Goal: Information Seeking & Learning: Learn about a topic

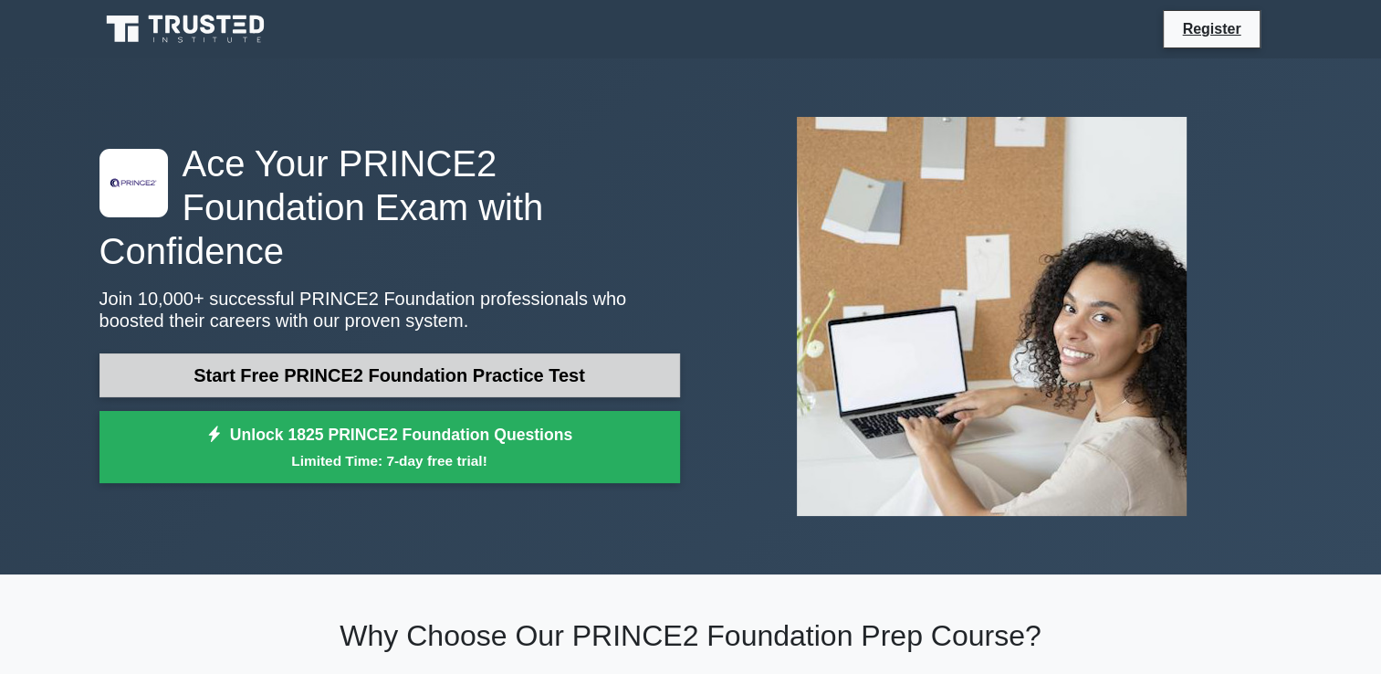
click at [497, 361] on link "Start Free PRINCE2 Foundation Practice Test" at bounding box center [390, 375] width 581 height 44
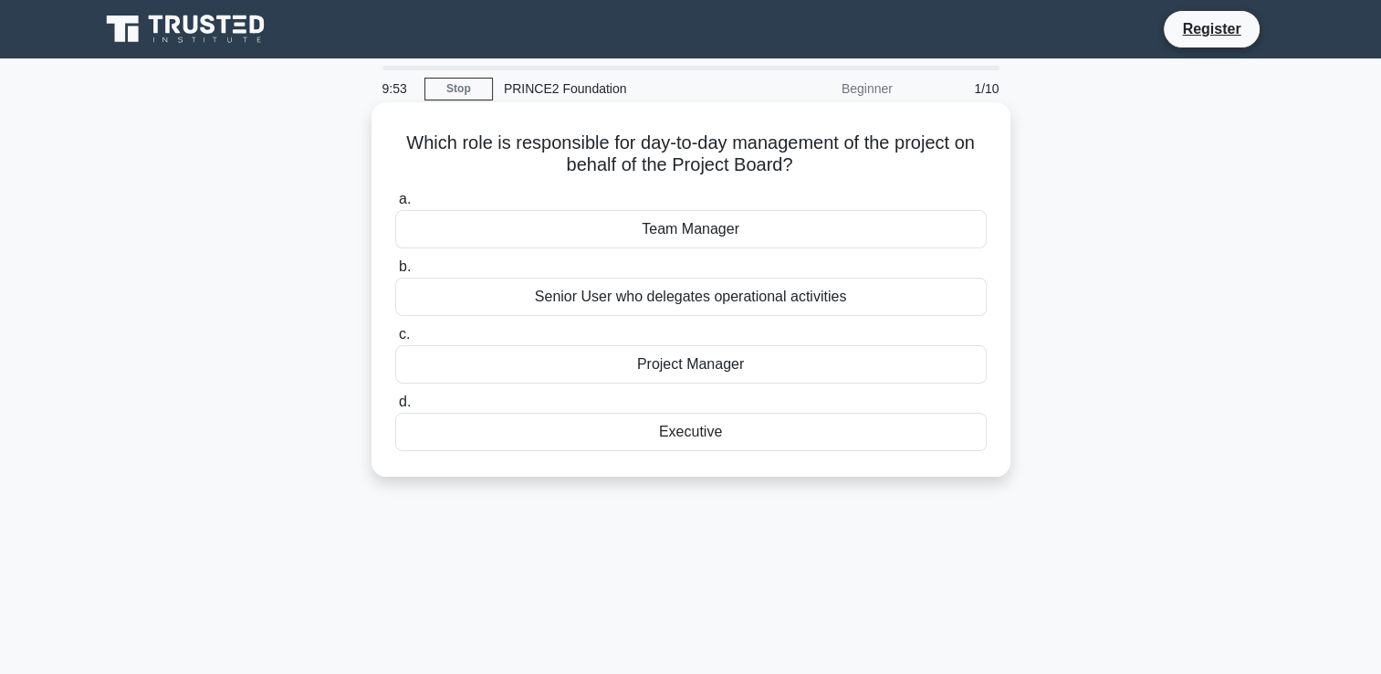
click at [646, 370] on div "Project Manager" at bounding box center [691, 364] width 592 height 38
click at [395, 341] on input "c. Project Manager" at bounding box center [395, 335] width 0 height 12
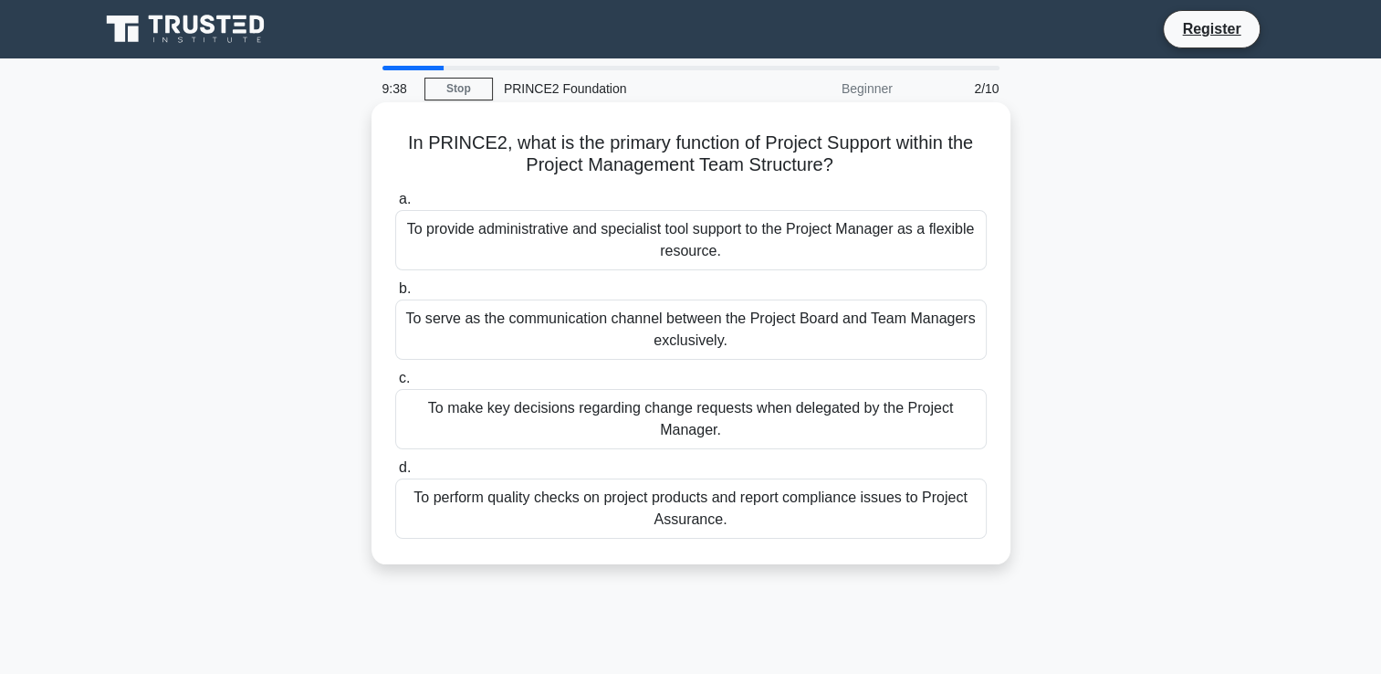
click at [618, 236] on div "To provide administrative and specialist tool support to the Project Manager as…" at bounding box center [691, 240] width 592 height 60
click at [395, 205] on input "a. To provide administrative and specialist tool support to the Project Manager…" at bounding box center [395, 200] width 0 height 12
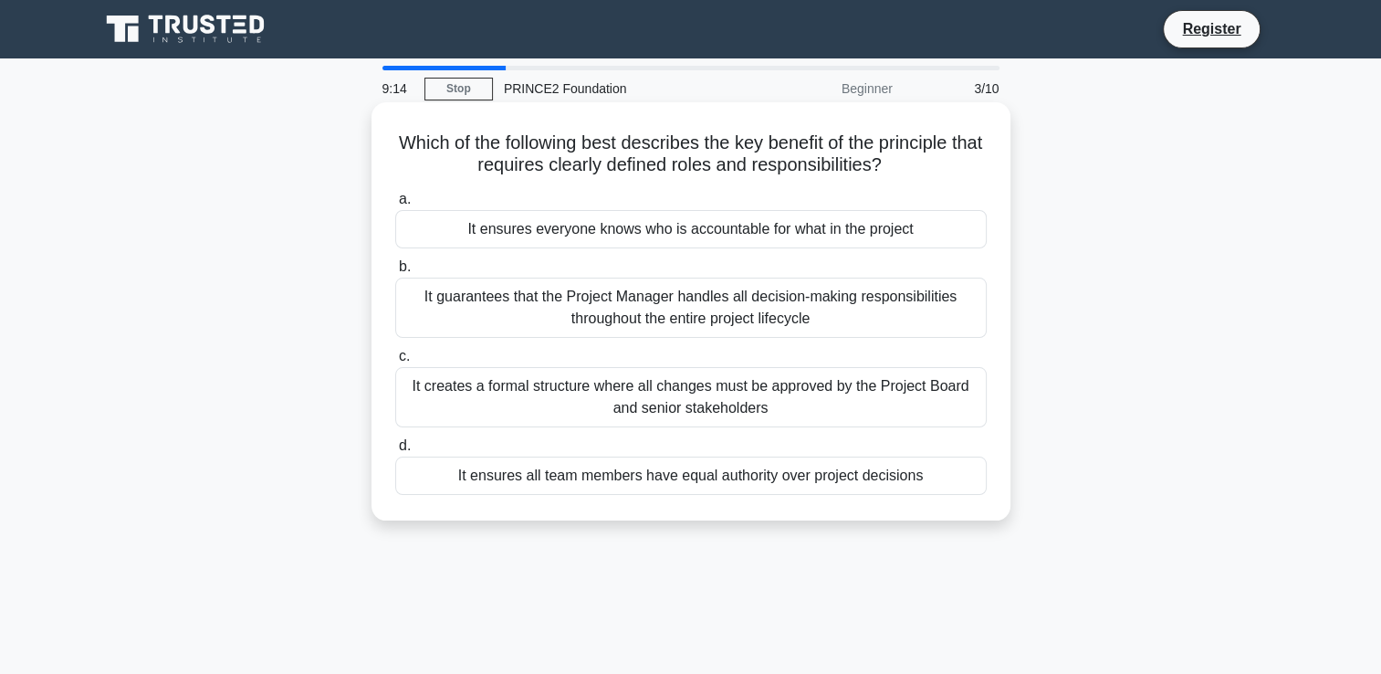
click at [606, 229] on div "It ensures everyone knows who is accountable for what in the project" at bounding box center [691, 229] width 592 height 38
click at [395, 205] on input "a. It ensures everyone knows who is accountable for what in the project" at bounding box center [395, 200] width 0 height 12
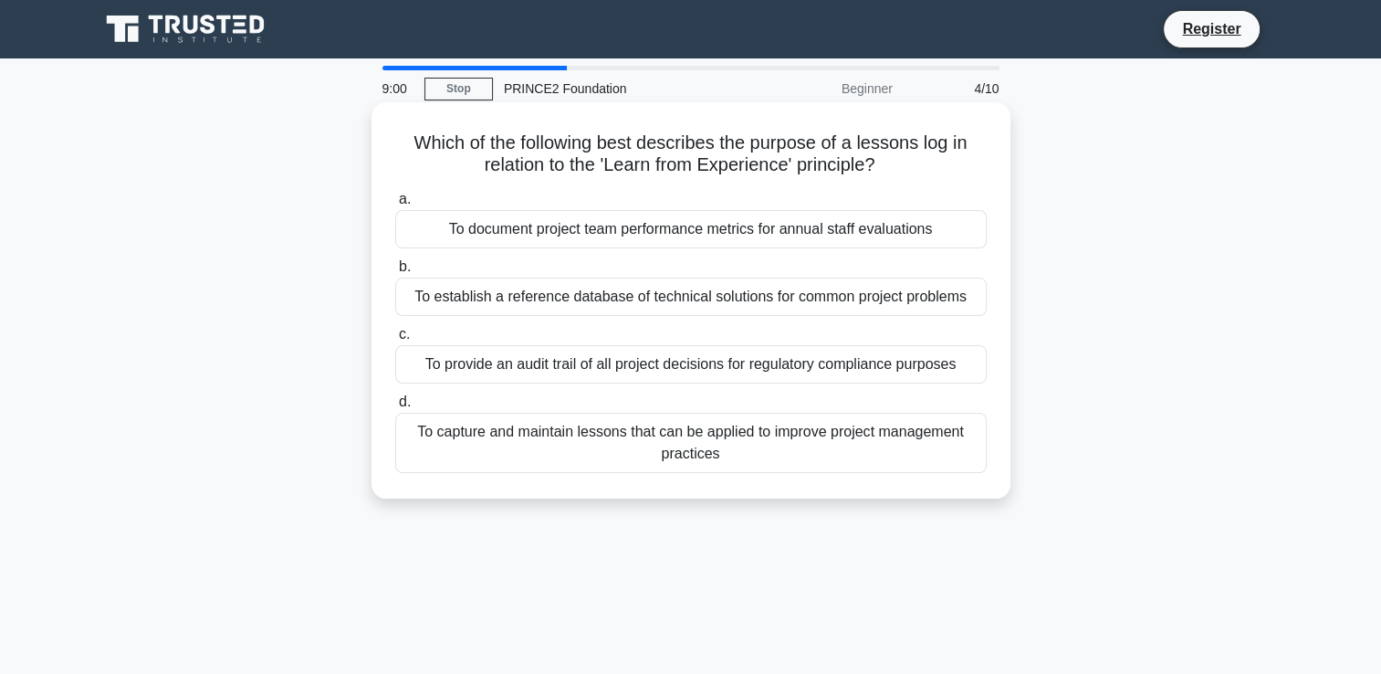
click at [679, 449] on div "To capture and maintain lessons that can be applied to improve project manageme…" at bounding box center [691, 443] width 592 height 60
click at [395, 408] on input "d. To capture and maintain lessons that can be applied to improve project manag…" at bounding box center [395, 402] width 0 height 12
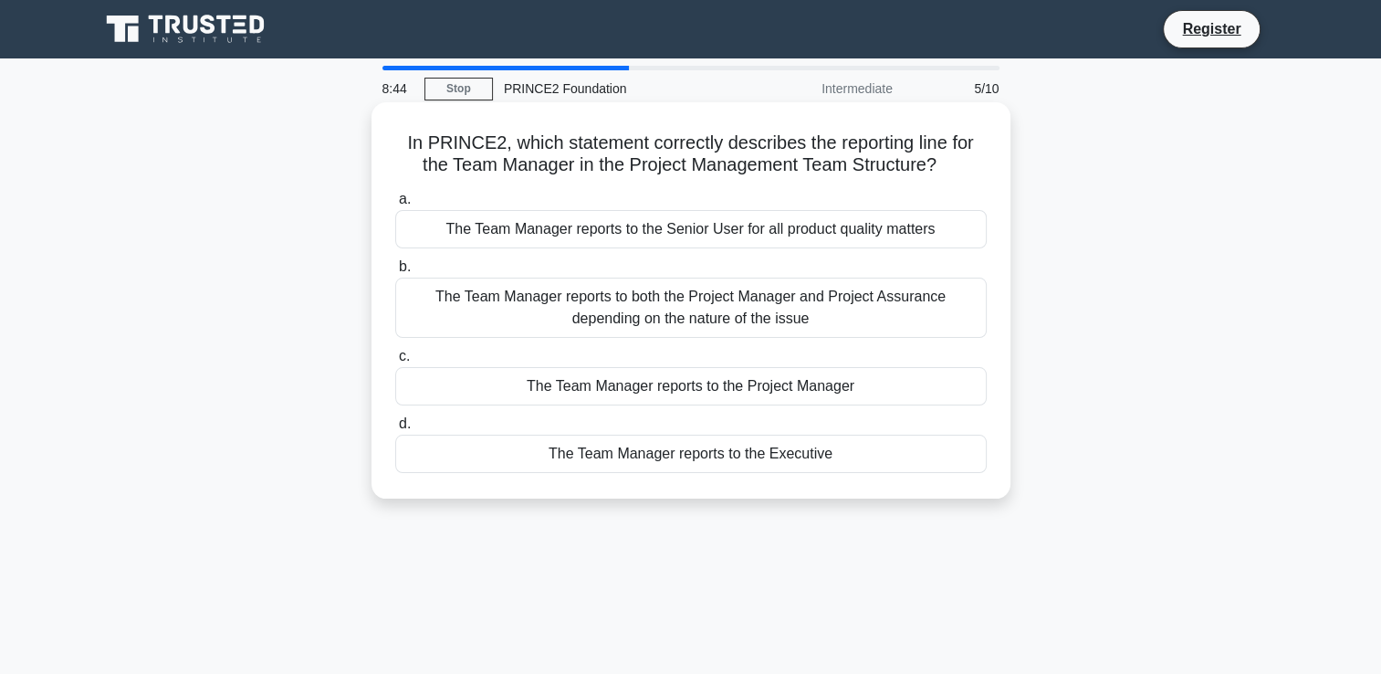
click at [705, 382] on div "The Team Manager reports to the Project Manager" at bounding box center [691, 386] width 592 height 38
click at [395, 362] on input "c. The Team Manager reports to the Project Manager" at bounding box center [395, 357] width 0 height 12
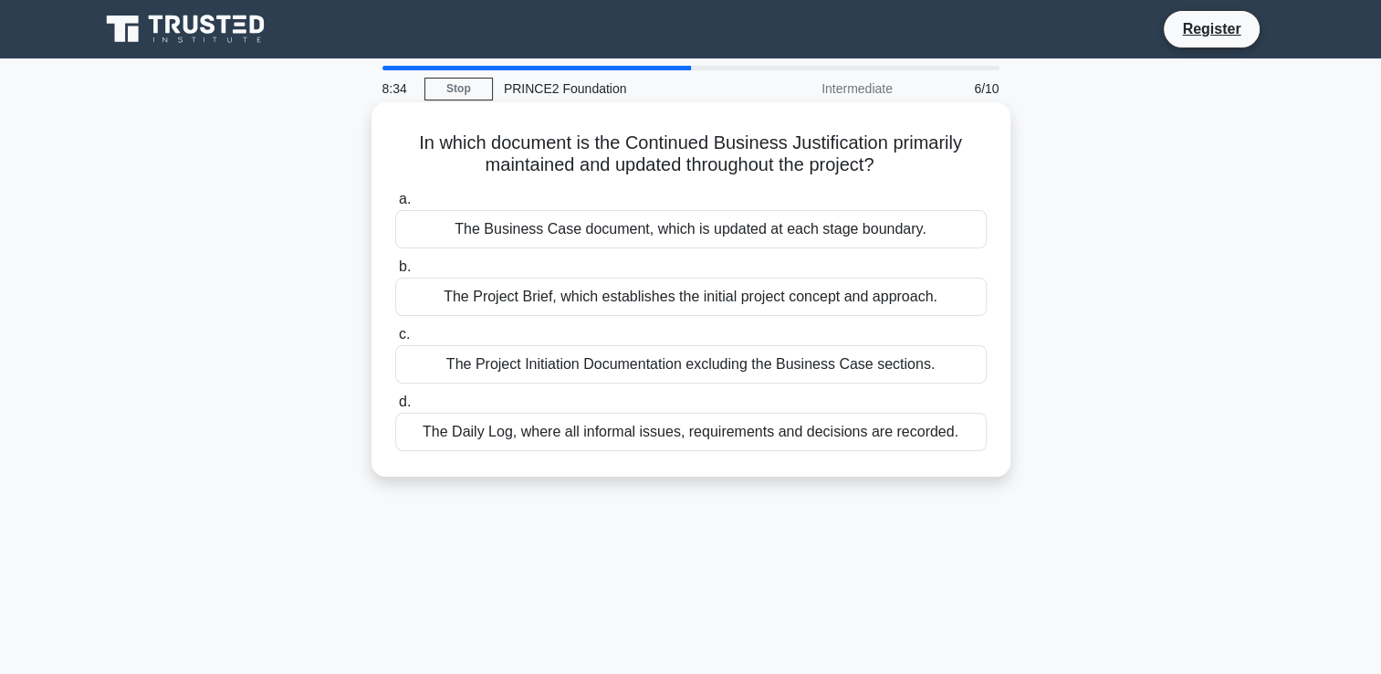
click at [663, 234] on div "The Business Case document, which is updated at each stage boundary." at bounding box center [691, 229] width 592 height 38
click at [395, 205] on input "a. The Business Case document, which is updated at each stage boundary." at bounding box center [395, 200] width 0 height 12
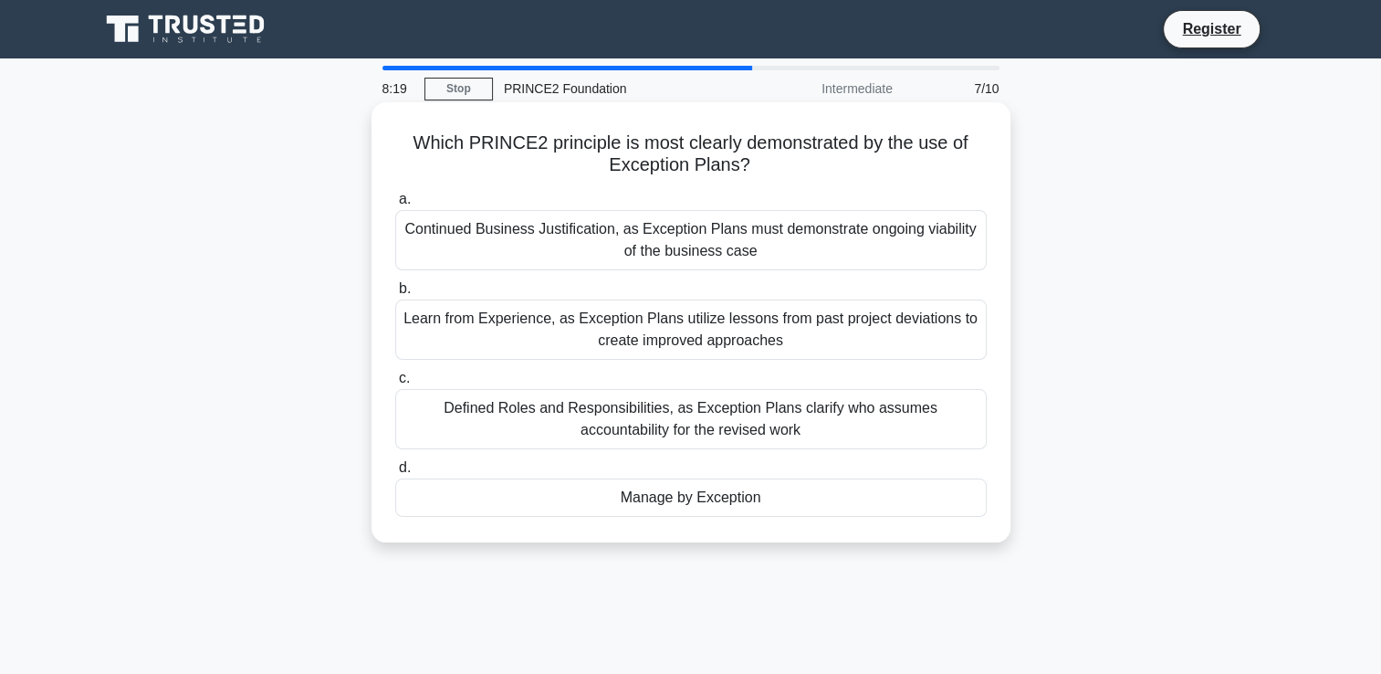
click at [710, 498] on div "Manage by Exception" at bounding box center [691, 497] width 592 height 38
click at [395, 474] on input "d. Manage by Exception" at bounding box center [395, 468] width 0 height 12
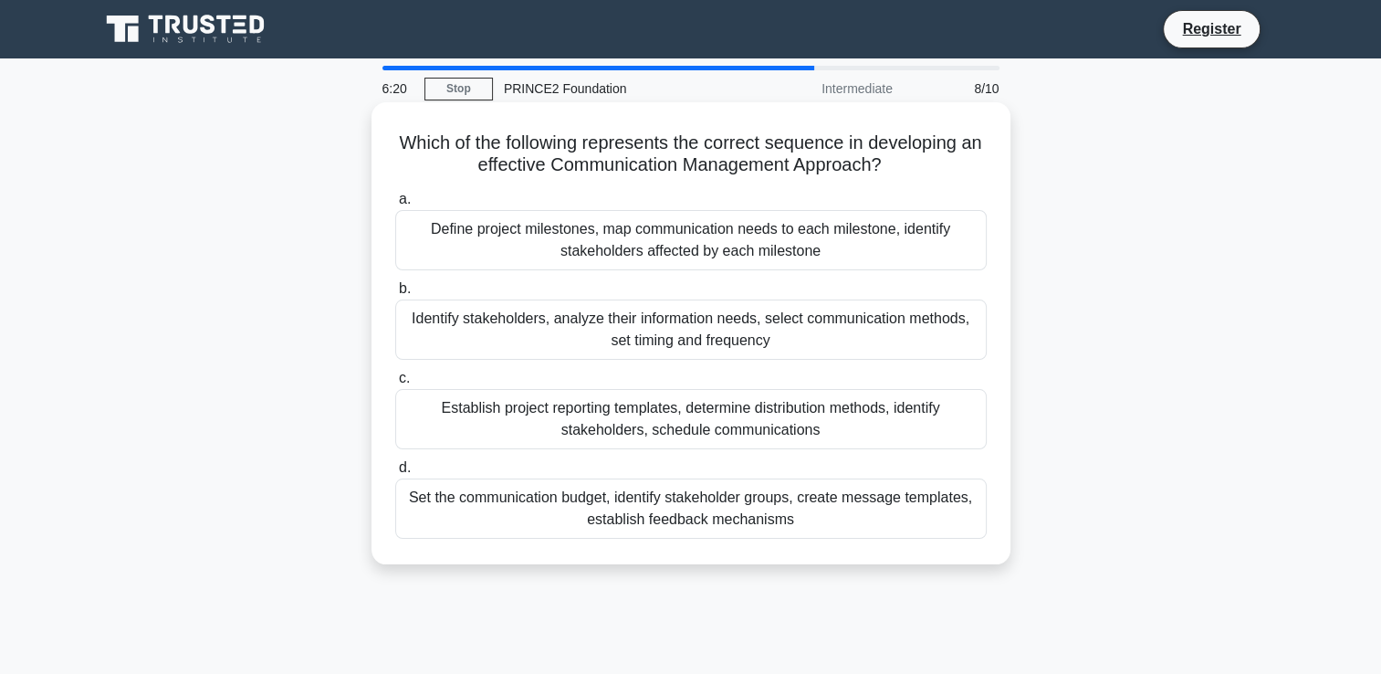
click at [640, 334] on div "Identify stakeholders, analyze their information needs, select communication me…" at bounding box center [691, 329] width 592 height 60
click at [395, 295] on input "b. Identify stakeholders, analyze their information needs, select communication…" at bounding box center [395, 289] width 0 height 12
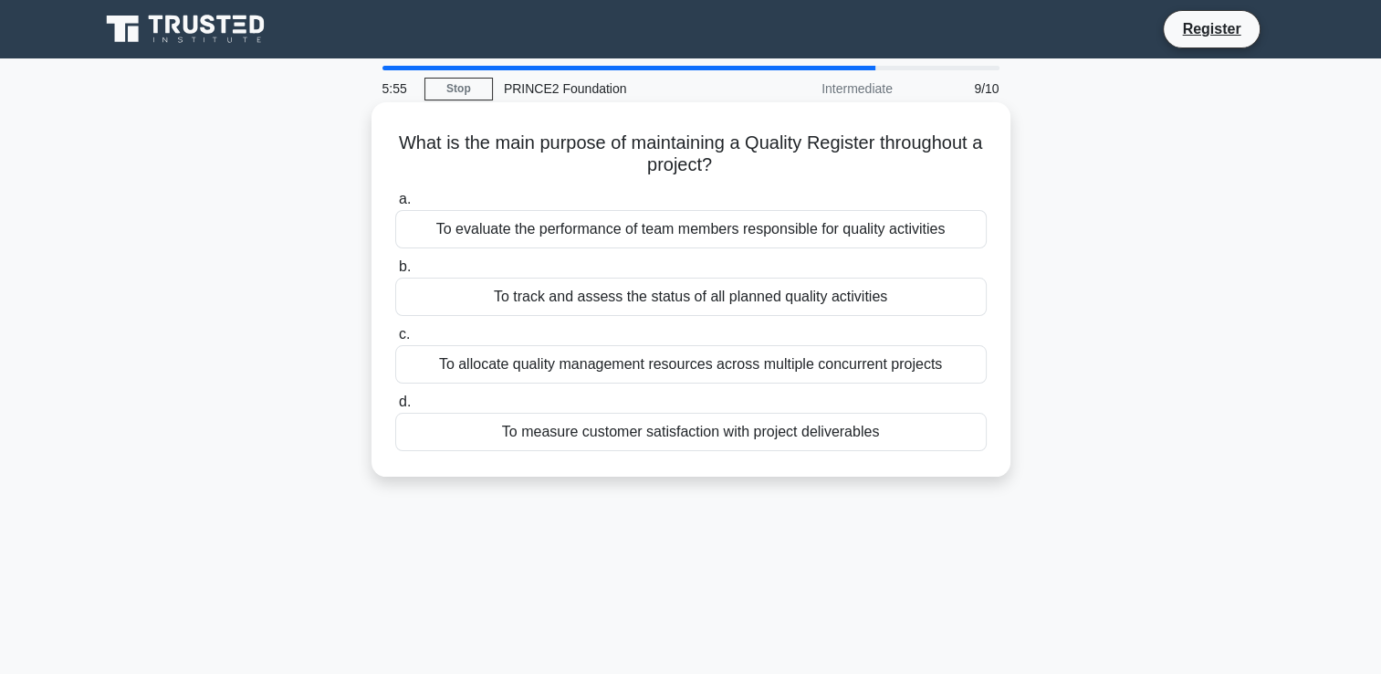
click at [718, 299] on div "To track and assess the status of all planned quality activities" at bounding box center [691, 297] width 592 height 38
click at [395, 273] on input "b. To track and assess the status of all planned quality activities" at bounding box center [395, 267] width 0 height 12
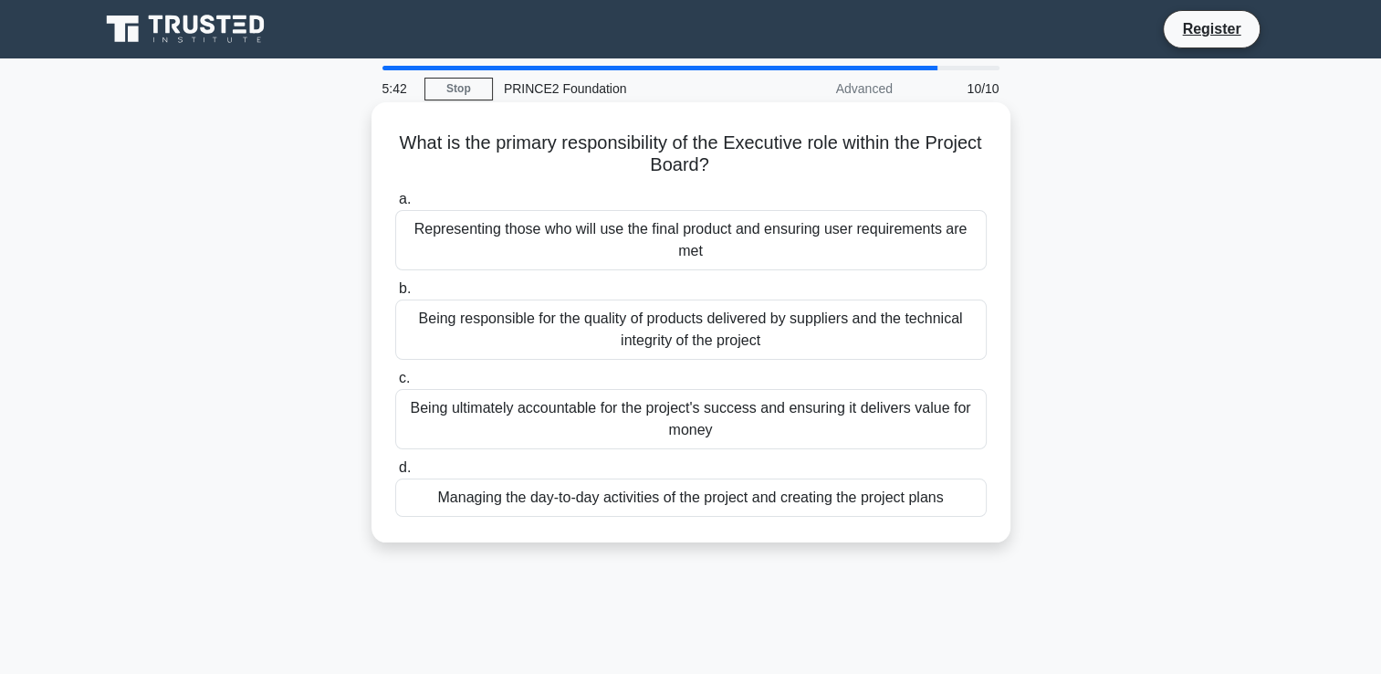
click at [764, 424] on div "Being ultimately accountable for the project's success and ensuring it delivers…" at bounding box center [691, 419] width 592 height 60
click at [395, 384] on input "c. Being ultimately accountable for the project's success and ensuring it deliv…" at bounding box center [395, 378] width 0 height 12
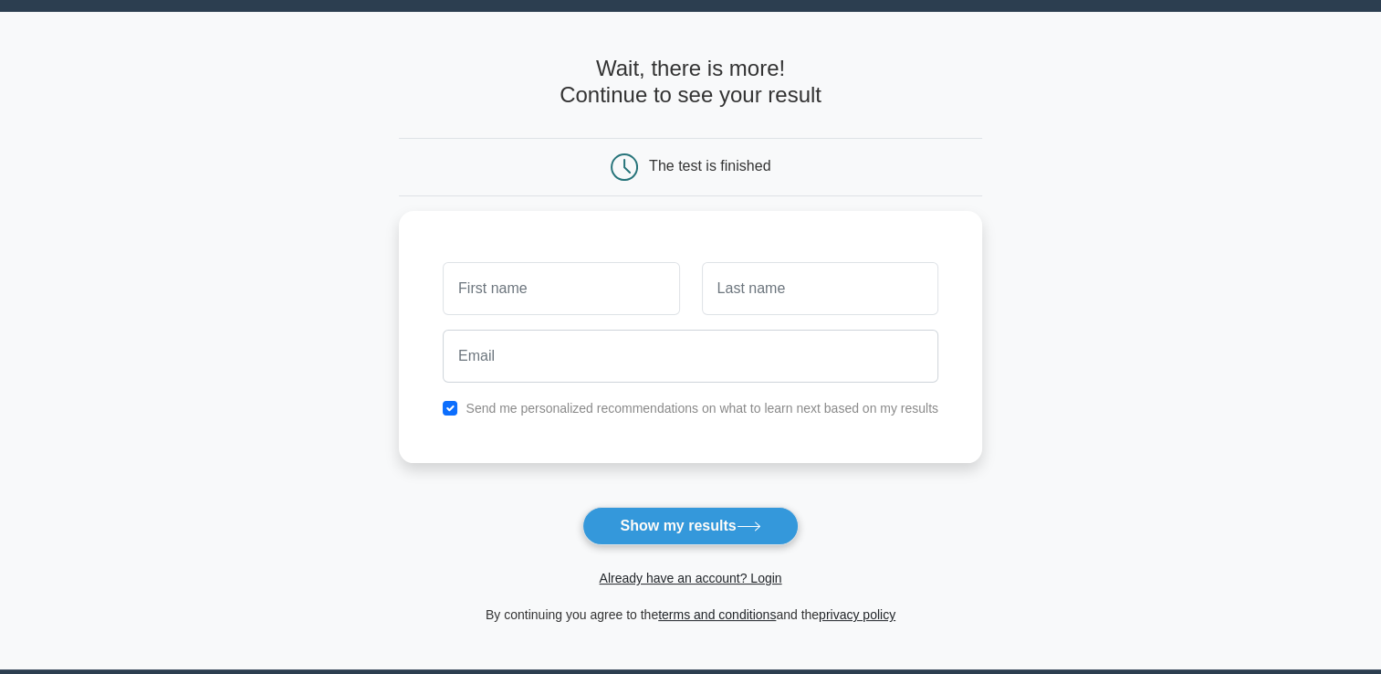
scroll to position [91, 0]
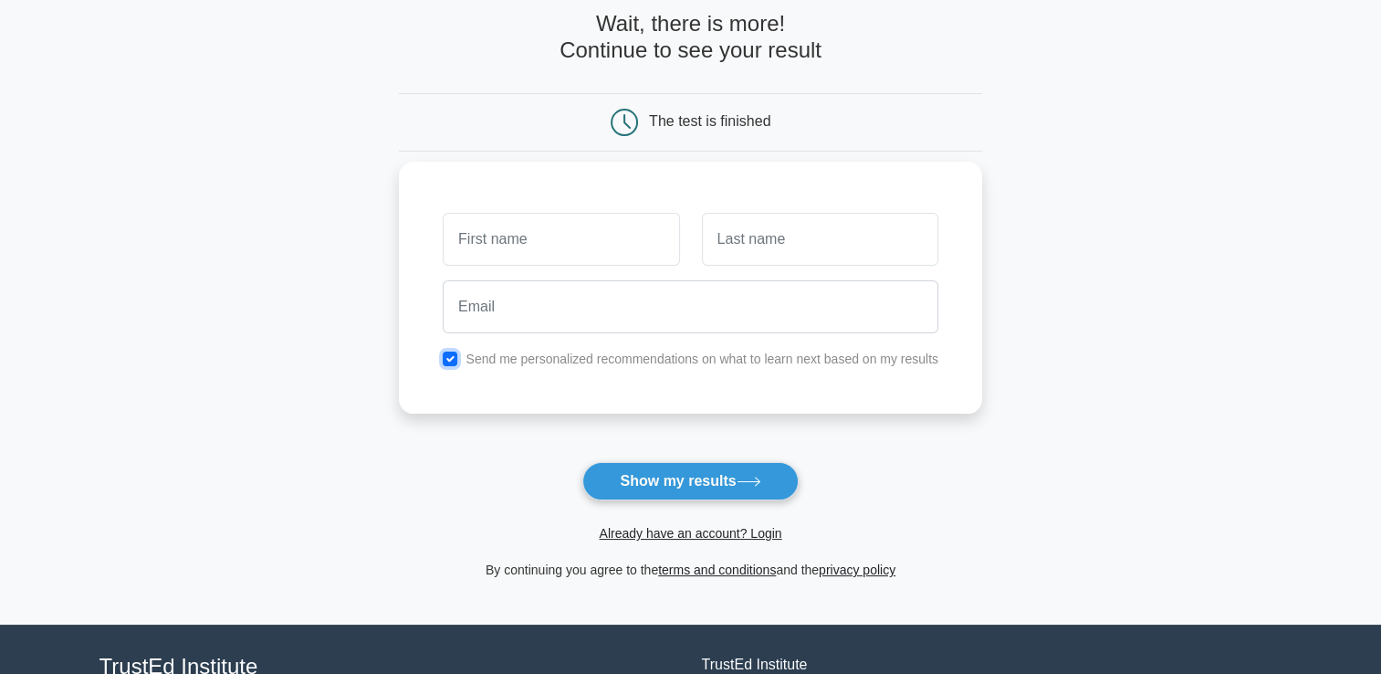
click at [450, 353] on input "checkbox" at bounding box center [450, 358] width 15 height 15
checkbox input "false"
click at [666, 477] on button "Show my results" at bounding box center [689, 481] width 215 height 38
click at [666, 476] on button "Show my results" at bounding box center [689, 481] width 215 height 38
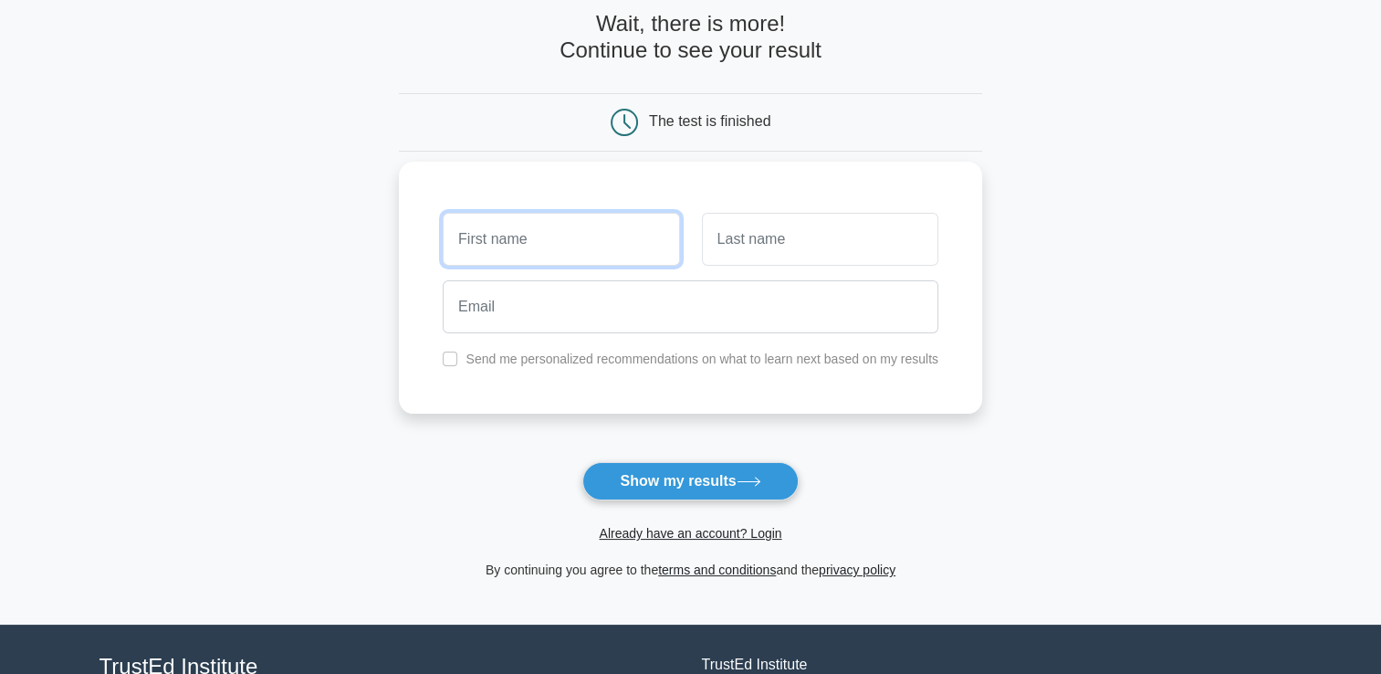
click at [561, 257] on input "text" at bounding box center [561, 239] width 236 height 53
click at [541, 265] on div at bounding box center [561, 239] width 258 height 68
type input "A"
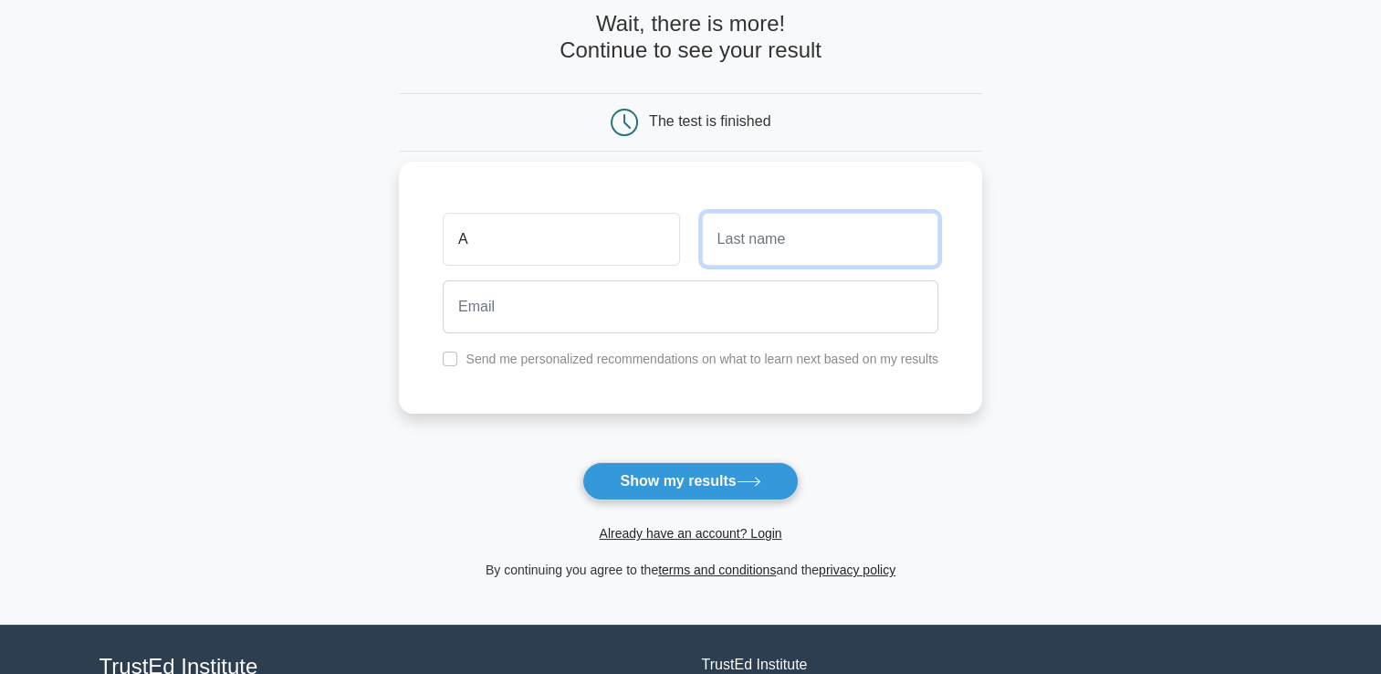
click at [796, 228] on input "text" at bounding box center [820, 239] width 236 height 53
type input "B"
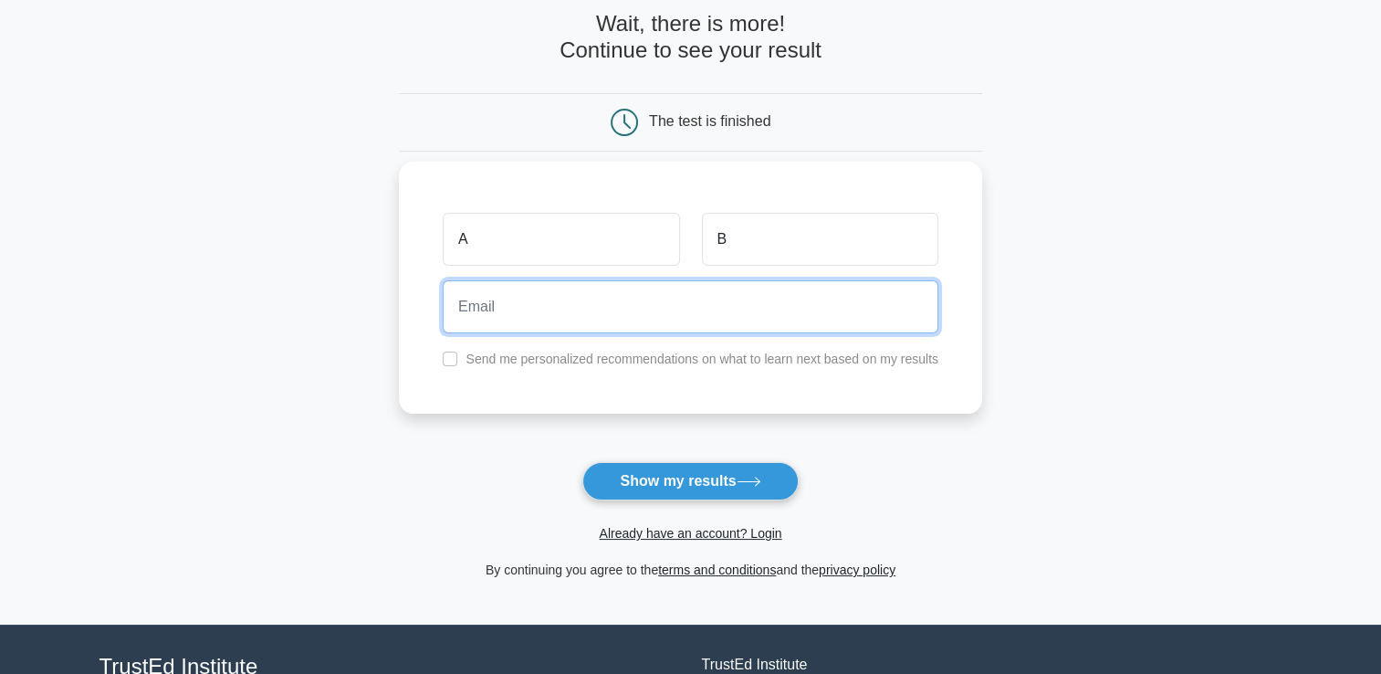
click at [729, 309] on input "email" at bounding box center [691, 306] width 496 height 53
type input "alfie.bayliss@yahoo.com"
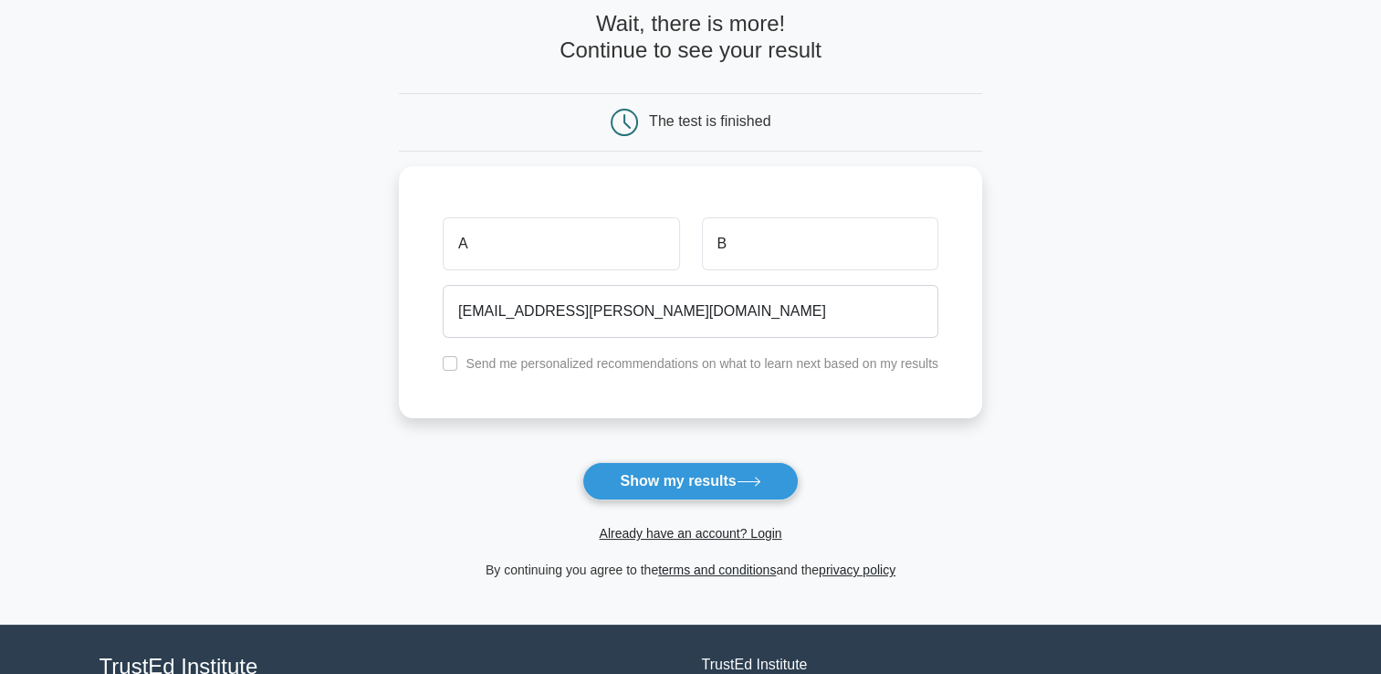
click at [726, 477] on button "Show my results" at bounding box center [689, 481] width 215 height 38
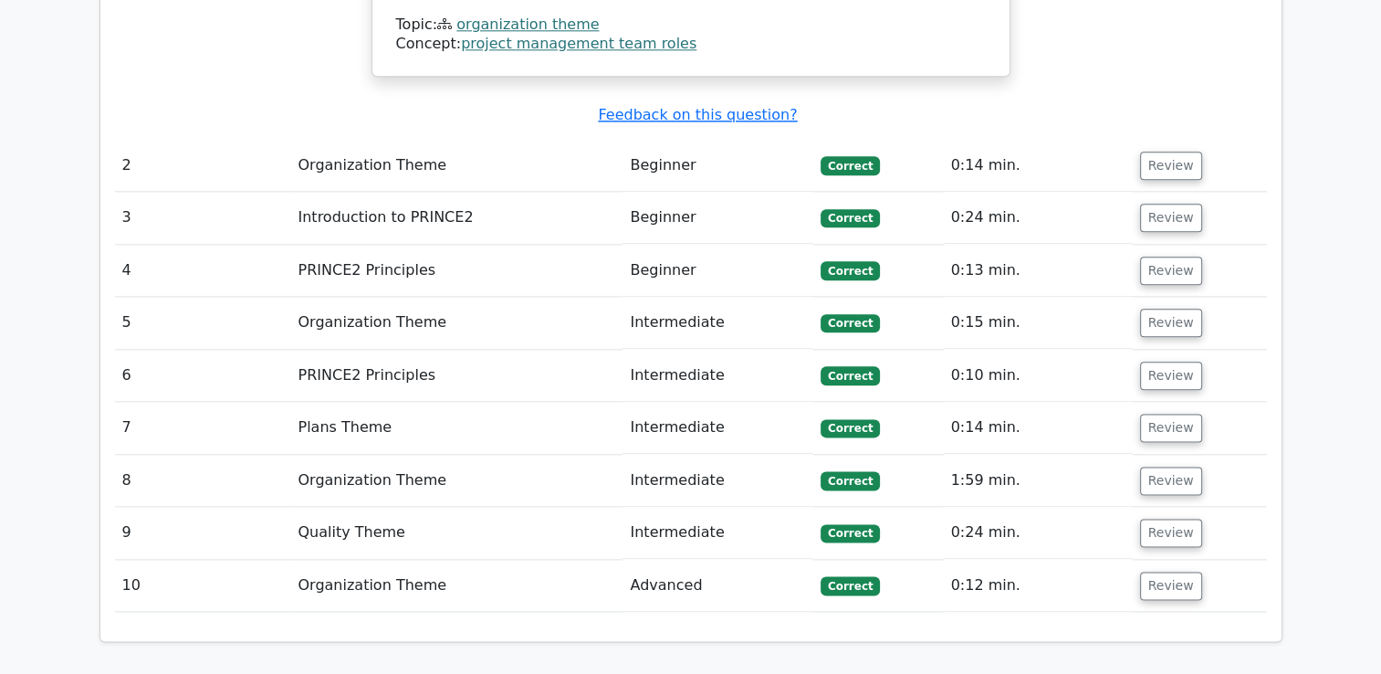
scroll to position [2100, 0]
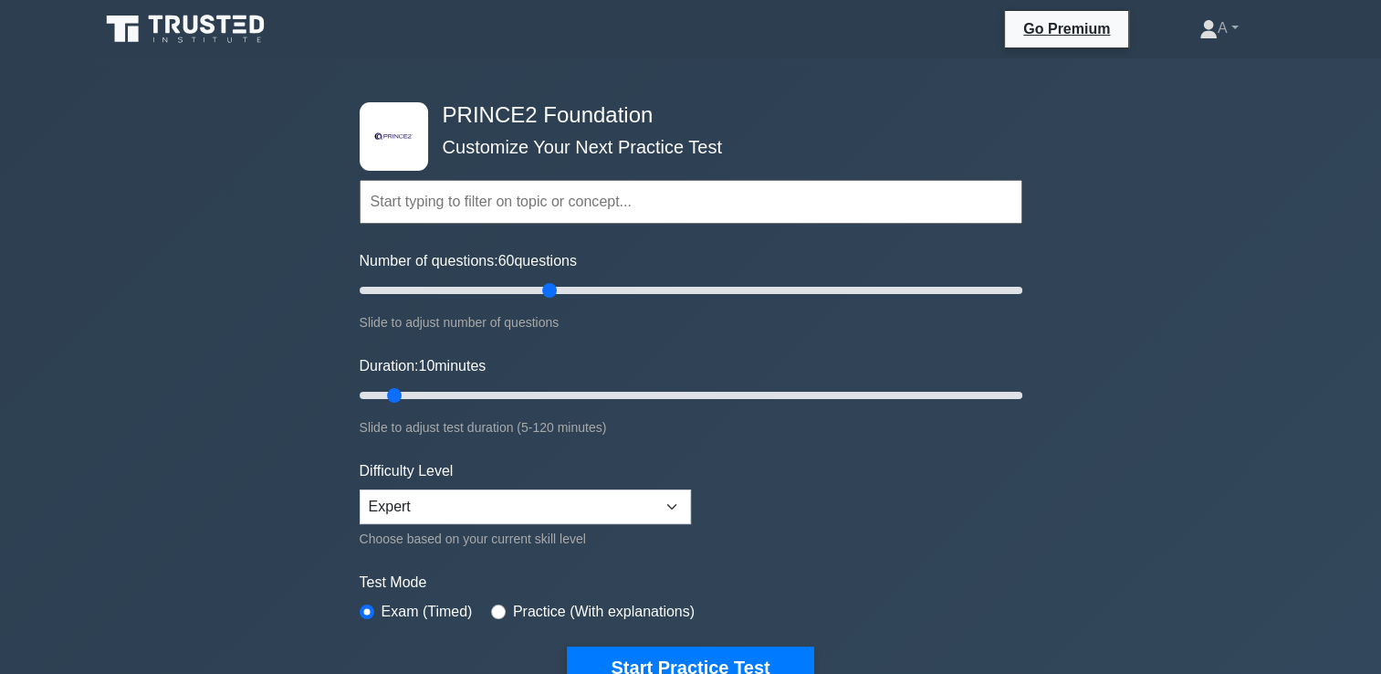
drag, startPoint x: 384, startPoint y: 287, endPoint x: 540, endPoint y: 299, distance: 156.6
type input "60"
click at [541, 300] on input "Number of questions: 60 questions" at bounding box center [691, 290] width 663 height 22
drag, startPoint x: 394, startPoint y: 396, endPoint x: 452, endPoint y: 397, distance: 57.5
click at [451, 397] on input "Duration: 20 minutes" at bounding box center [691, 395] width 663 height 22
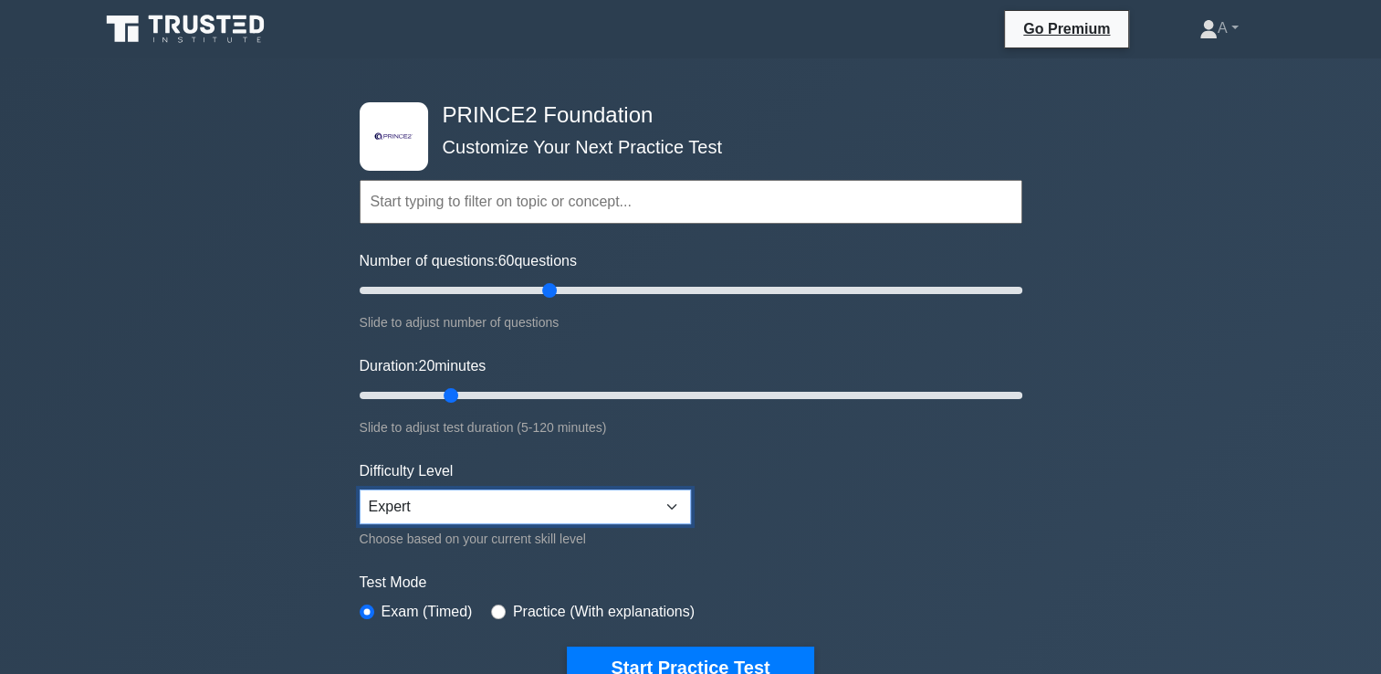
click at [624, 502] on select "Beginner Intermediate Expert" at bounding box center [525, 506] width 331 height 35
click at [624, 501] on select "Beginner Intermediate Expert" at bounding box center [525, 506] width 331 height 35
drag, startPoint x: 453, startPoint y: 389, endPoint x: 510, endPoint y: 404, distance: 59.3
type input "30"
click at [510, 404] on input "Duration: 30 minutes" at bounding box center [691, 395] width 663 height 22
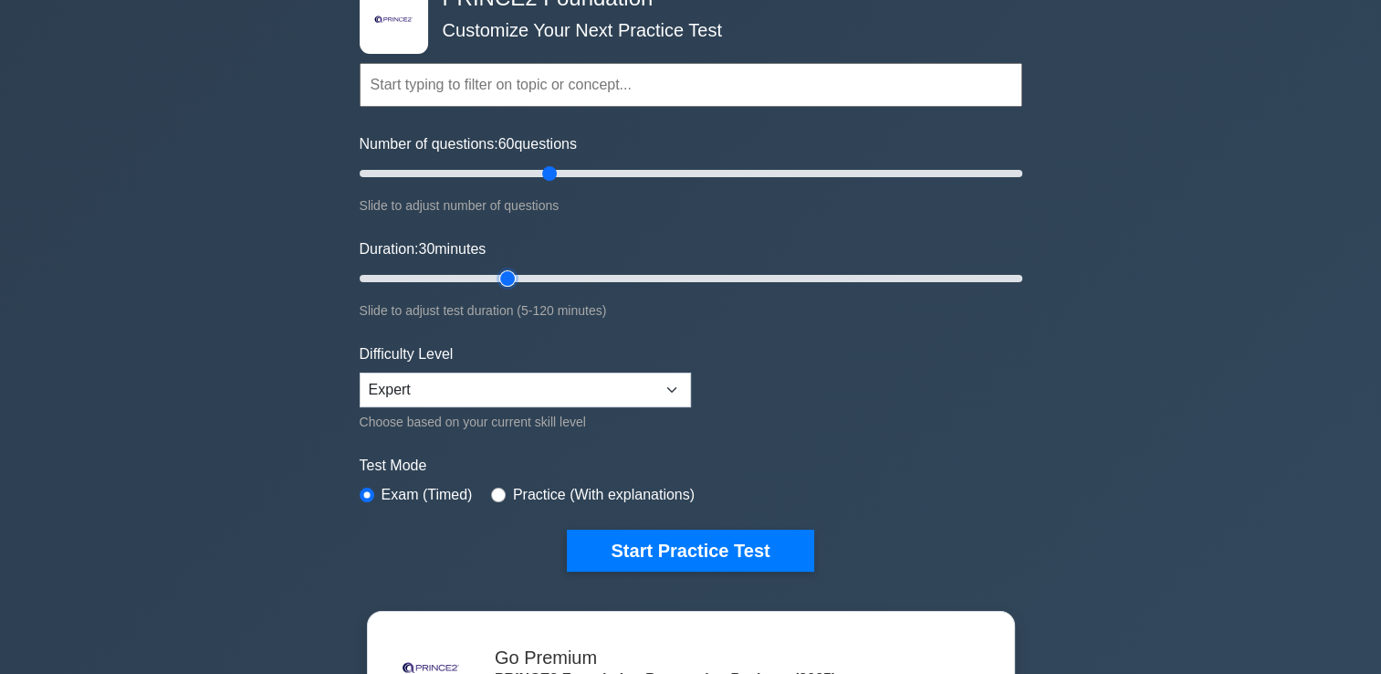
scroll to position [456, 0]
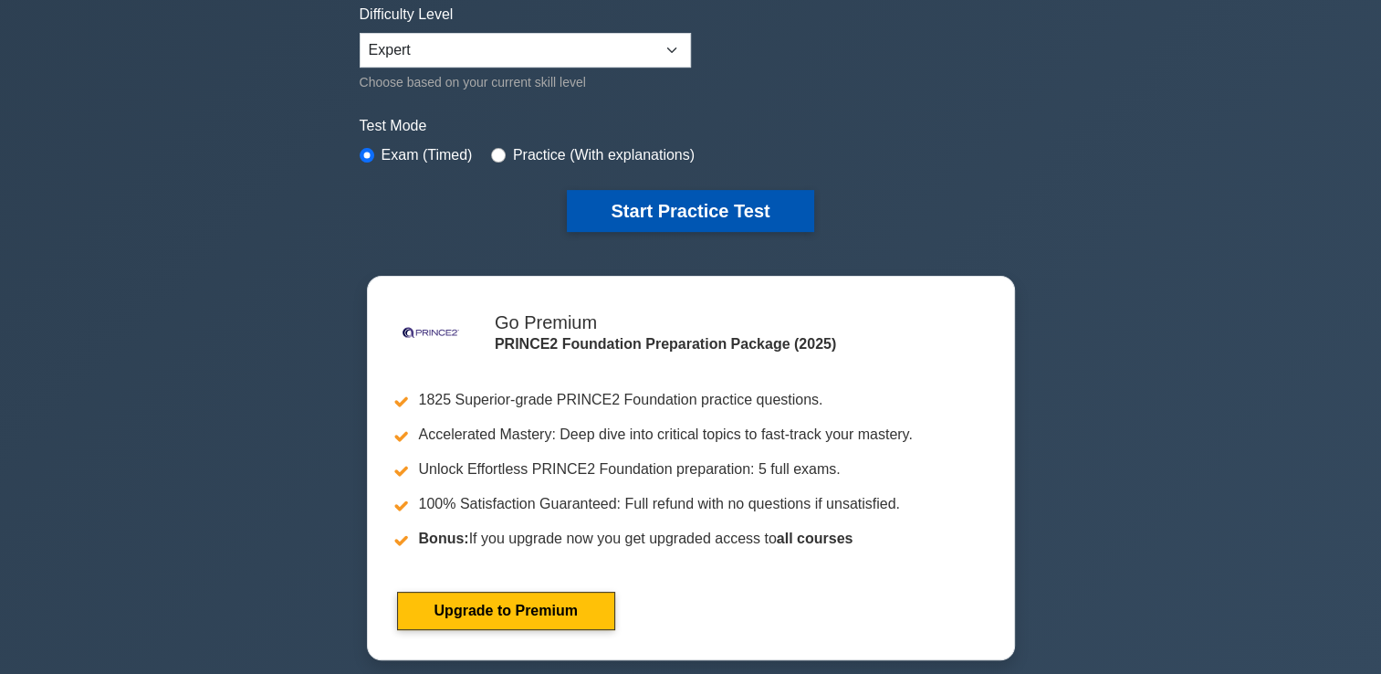
click at [720, 216] on button "Start Practice Test" at bounding box center [690, 211] width 246 height 42
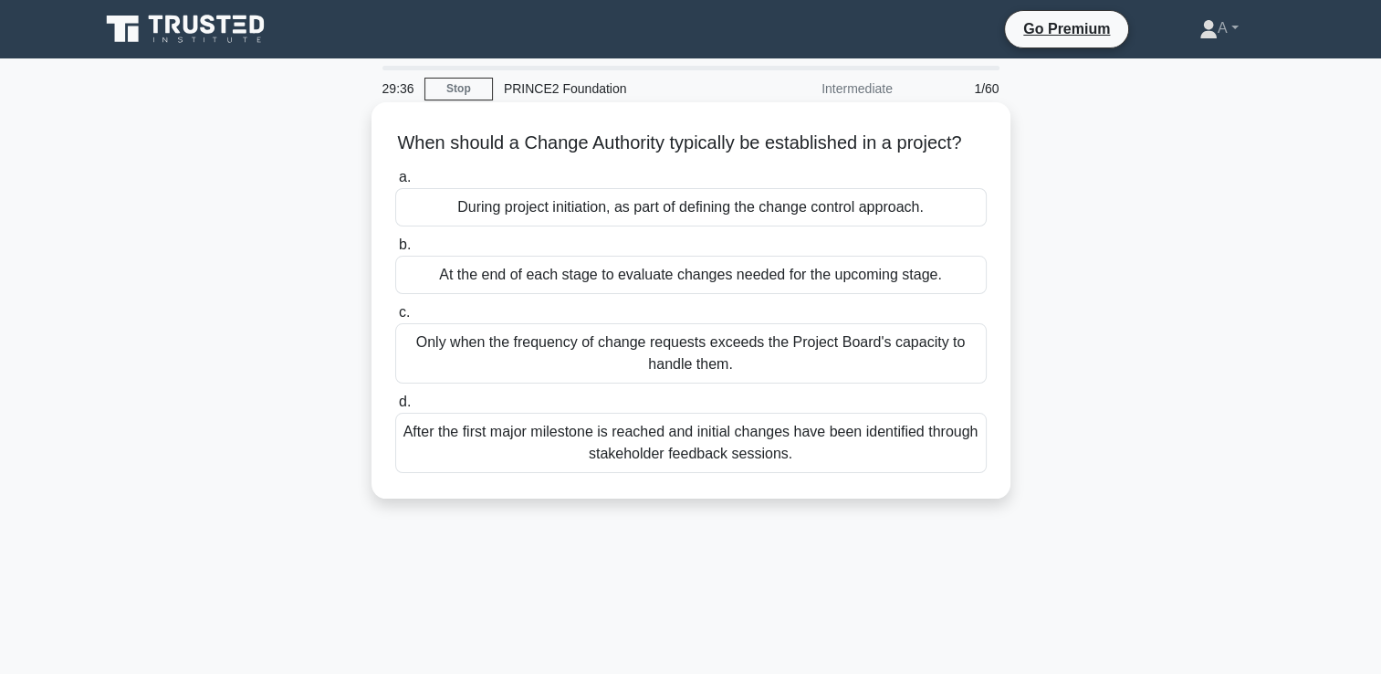
click at [701, 473] on div "After the first major milestone is reached and initial changes have been identi…" at bounding box center [691, 443] width 592 height 60
drag, startPoint x: 701, startPoint y: 476, endPoint x: 669, endPoint y: 472, distance: 32.2
click at [669, 472] on div "After the first major milestone is reached and initial changes have been identi…" at bounding box center [691, 443] width 592 height 60
click at [395, 408] on input "d. After the first major milestone is reached and initial changes have been ide…" at bounding box center [395, 402] width 0 height 12
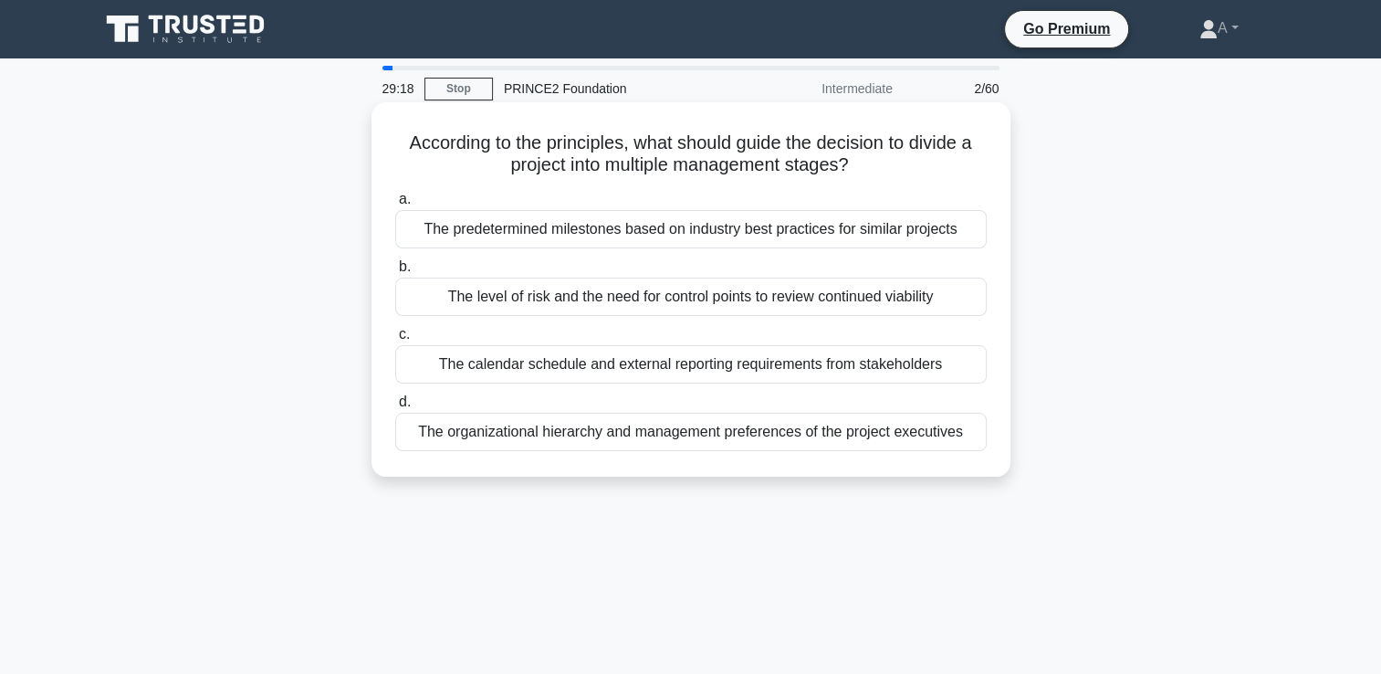
click at [729, 302] on div "The level of risk and the need for control points to review continued viability" at bounding box center [691, 297] width 592 height 38
click at [395, 273] on input "b. The level of risk and the need for control points to review continued viabil…" at bounding box center [395, 267] width 0 height 12
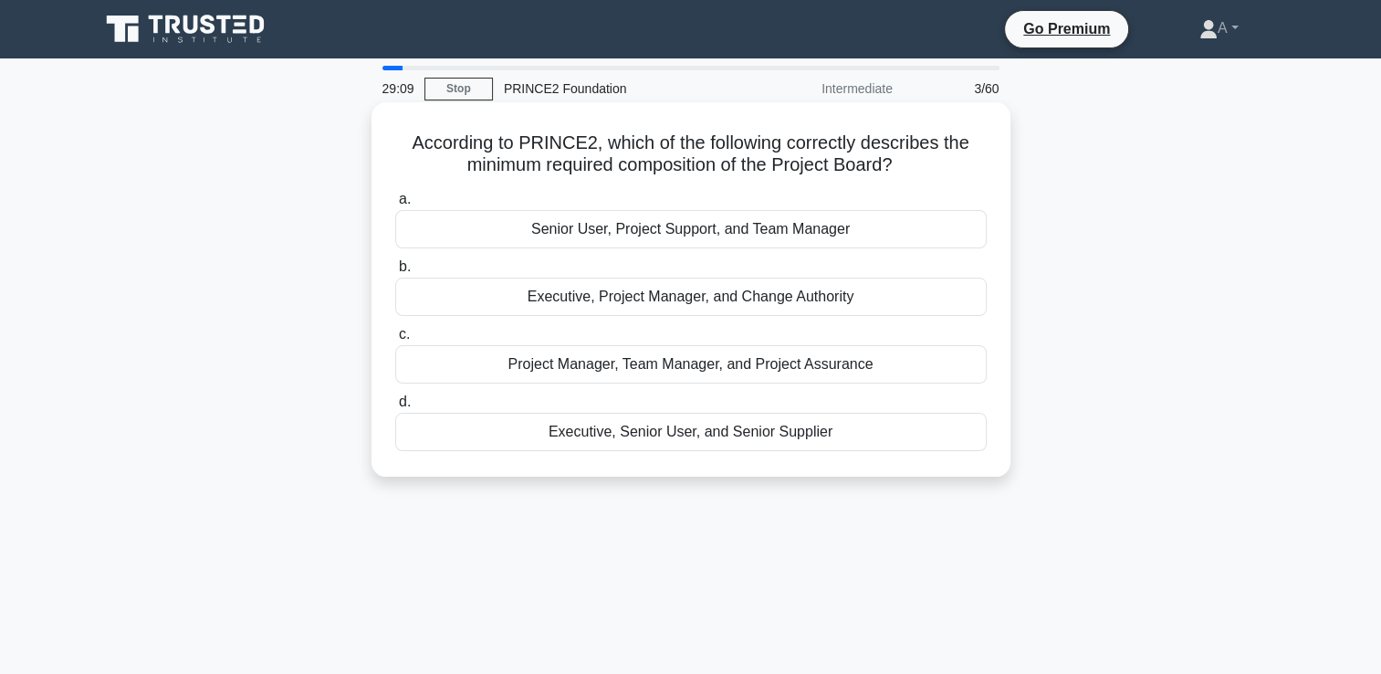
click at [687, 435] on div "Executive, Senior User, and Senior Supplier" at bounding box center [691, 432] width 592 height 38
click at [395, 408] on input "d. Executive, Senior User, and Senior Supplier" at bounding box center [395, 402] width 0 height 12
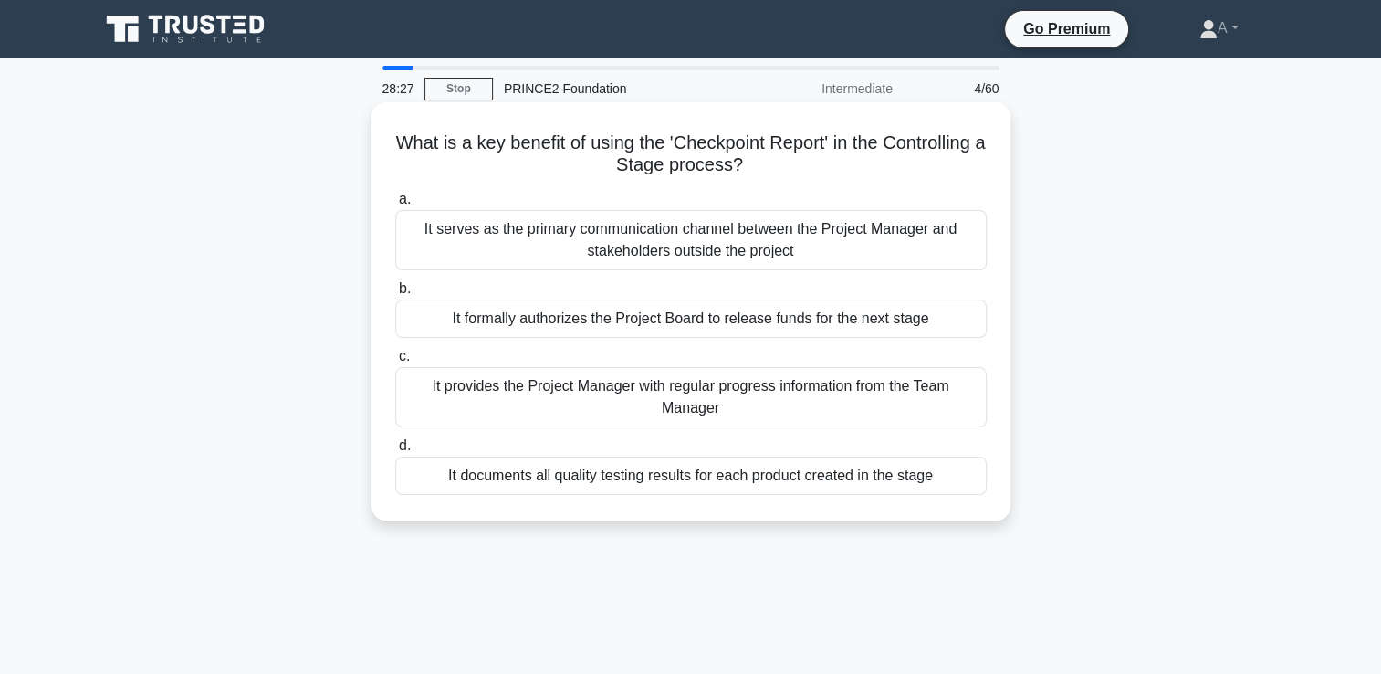
click at [654, 400] on div "It provides the Project Manager with regular progress information from the Team…" at bounding box center [691, 397] width 592 height 60
click at [395, 362] on input "c. It provides the Project Manager with regular progress information from the T…" at bounding box center [395, 357] width 0 height 12
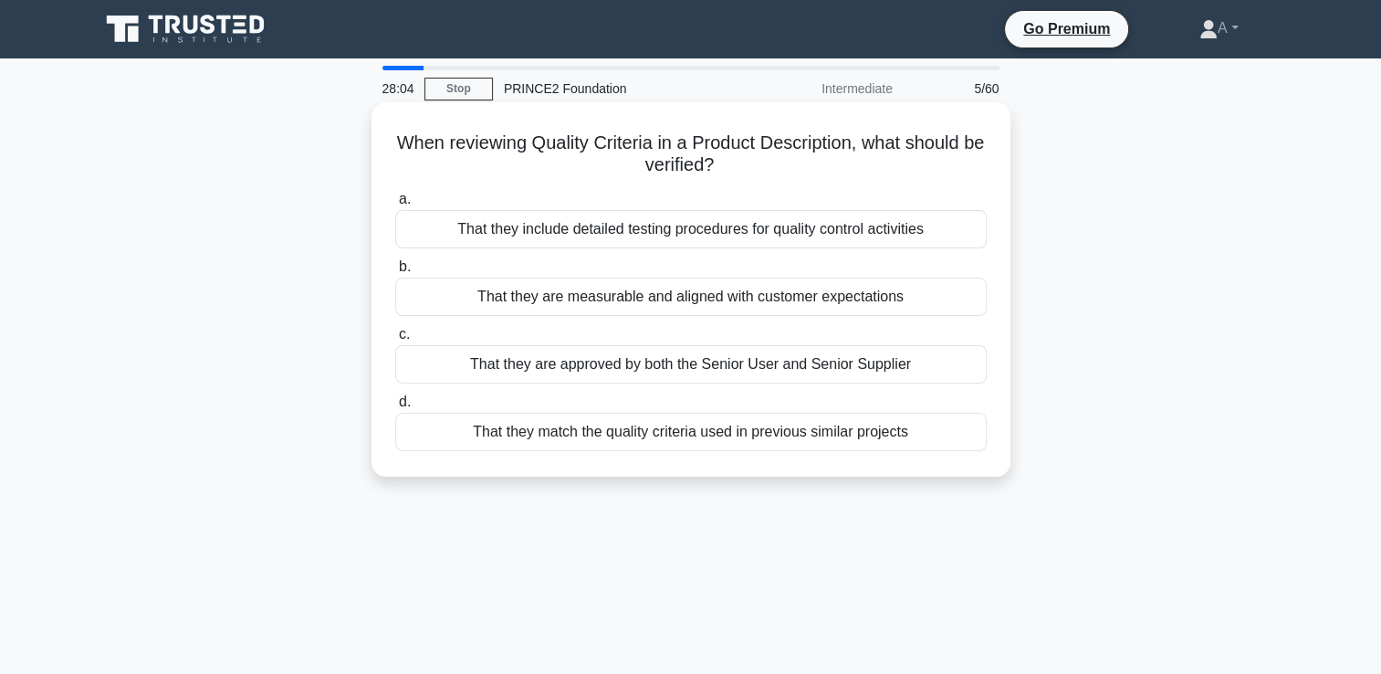
click at [753, 295] on div "That they are measurable and aligned with customer expectations" at bounding box center [691, 297] width 592 height 38
click at [395, 273] on input "b. That they are measurable and aligned with customer expectations" at bounding box center [395, 267] width 0 height 12
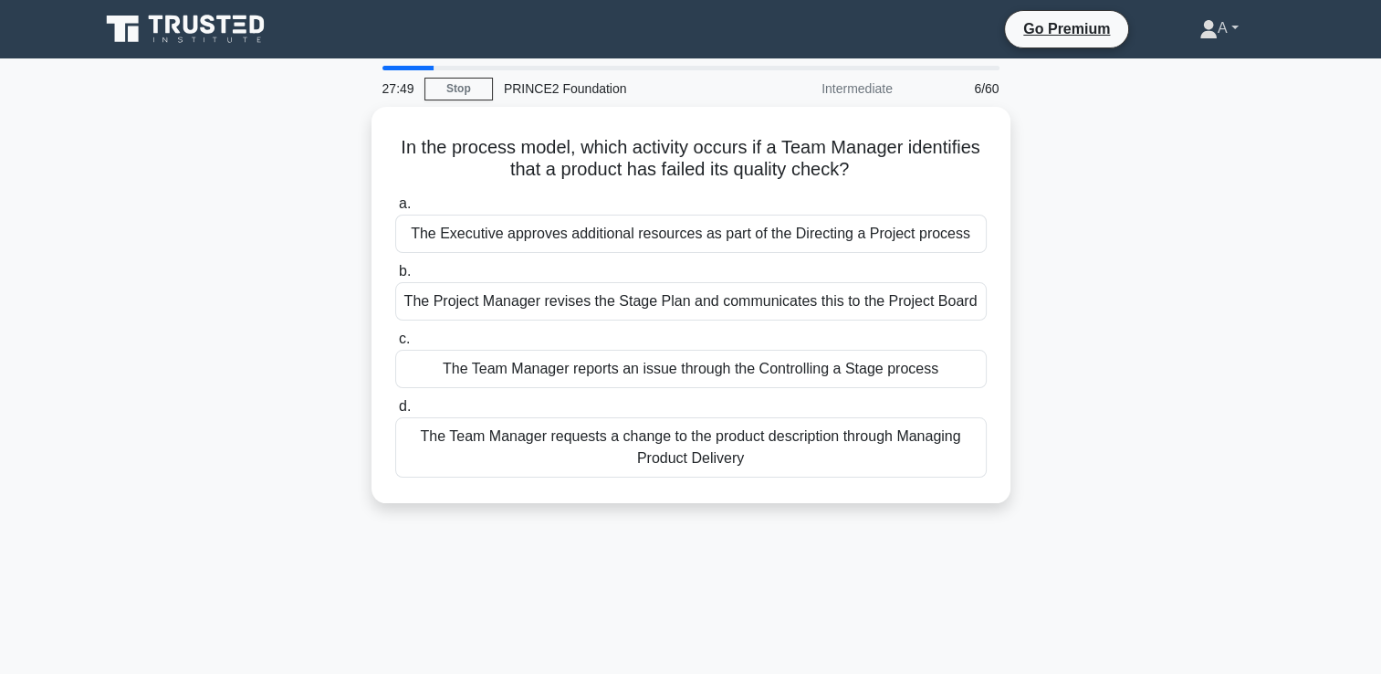
click at [1223, 33] on link "A" at bounding box center [1219, 28] width 127 height 37
click at [1228, 27] on link "A" at bounding box center [1219, 28] width 127 height 37
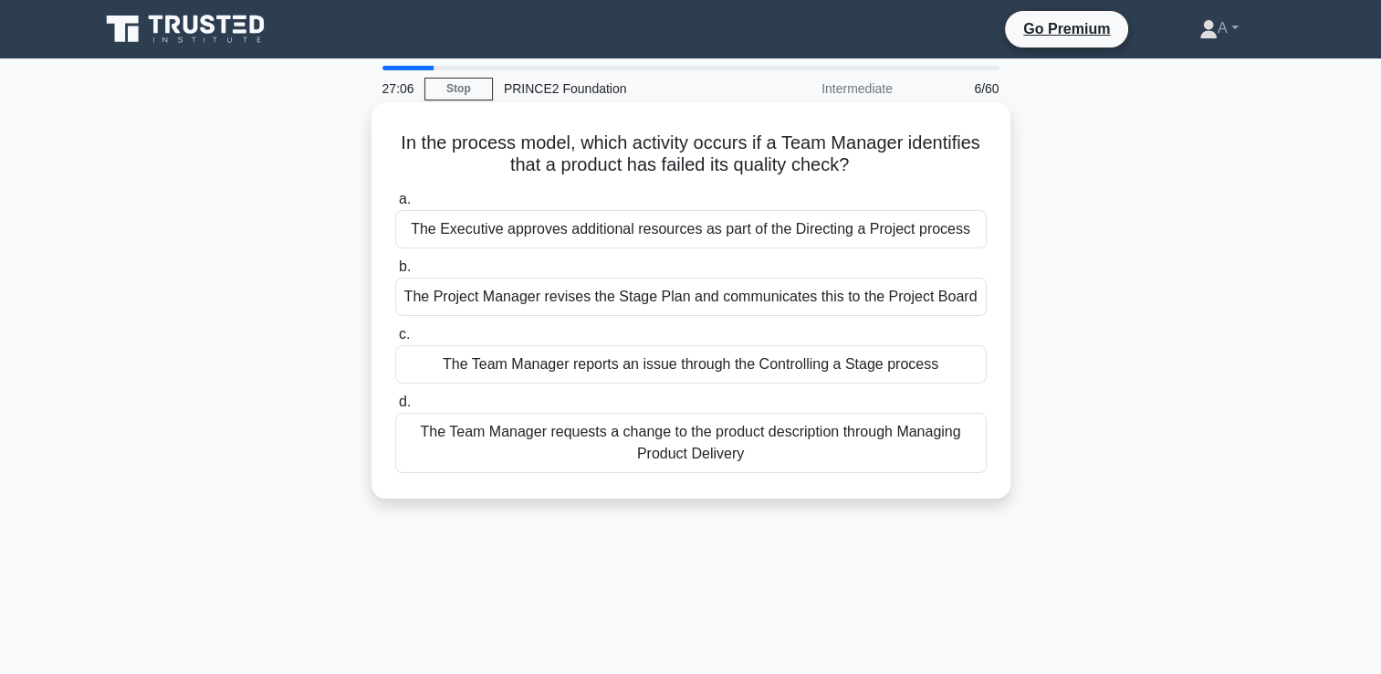
click at [767, 367] on div "The Team Manager reports an issue through the Controlling a Stage process" at bounding box center [691, 364] width 592 height 38
click at [395, 341] on input "c. The Team Manager reports an issue through the Controlling a Stage process" at bounding box center [395, 335] width 0 height 12
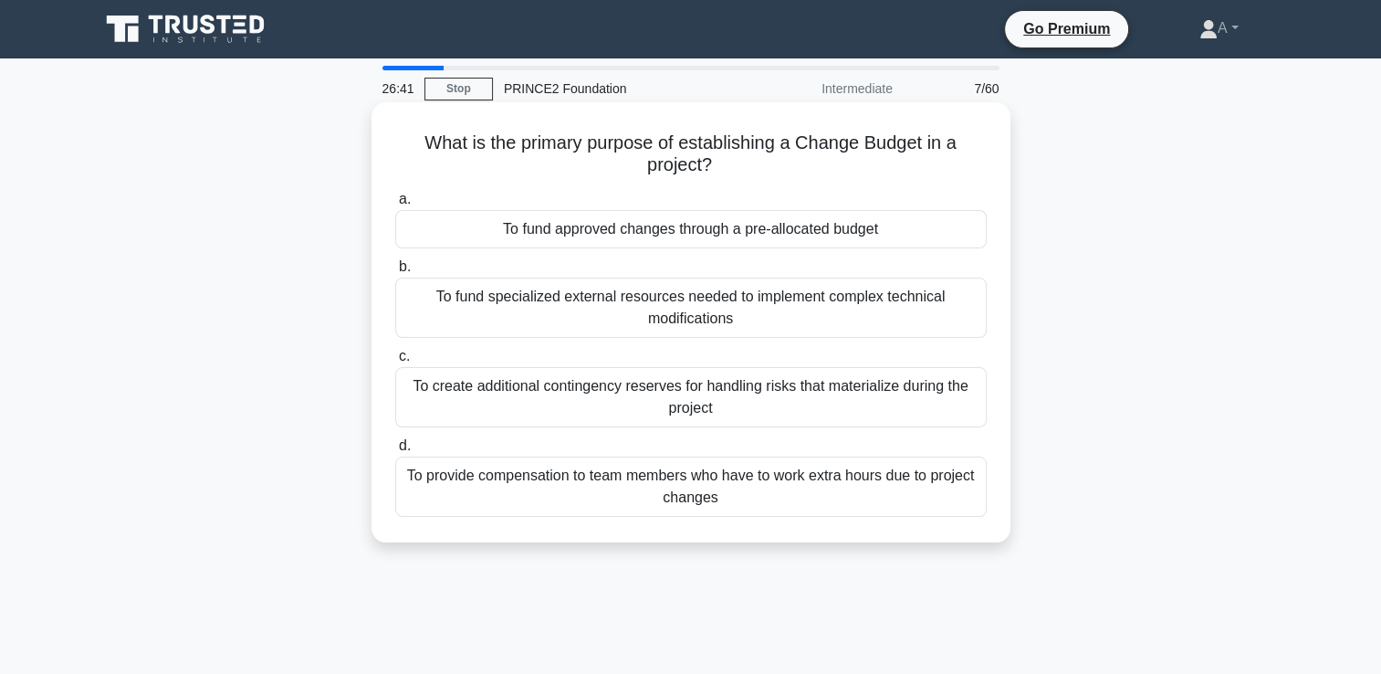
click at [807, 231] on div "To fund approved changes through a pre-allocated budget" at bounding box center [691, 229] width 592 height 38
click at [395, 205] on input "a. To fund approved changes through a pre-allocated budget" at bounding box center [395, 200] width 0 height 12
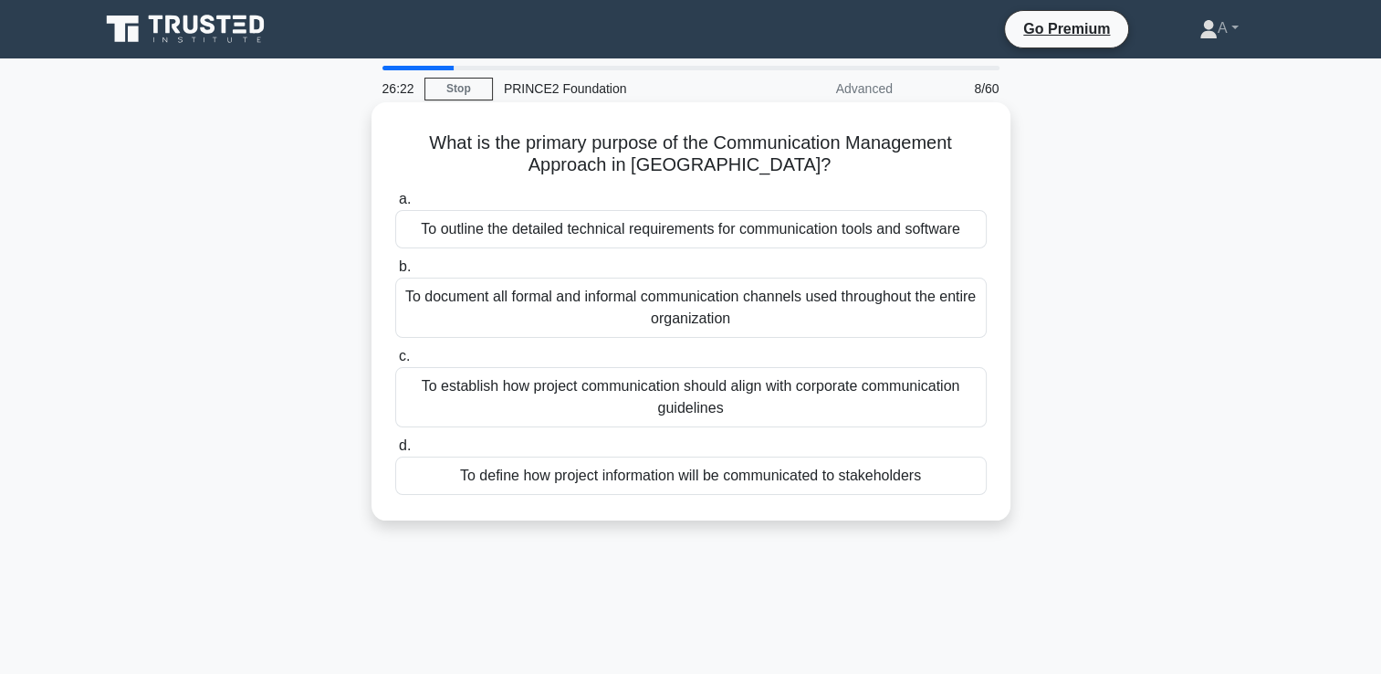
click at [639, 480] on div "To define how project information will be communicated to stakeholders" at bounding box center [691, 475] width 592 height 38
click at [395, 452] on input "d. To define how project information will be communicated to stakeholders" at bounding box center [395, 446] width 0 height 12
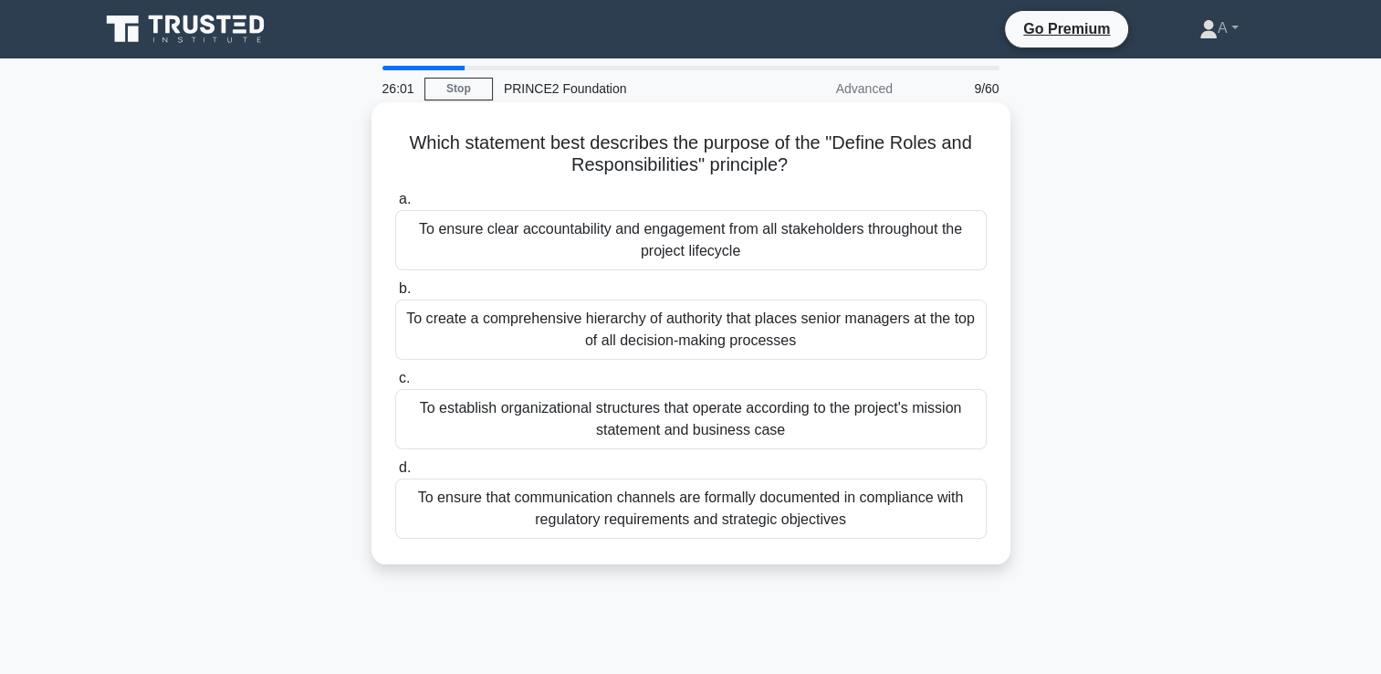
click at [773, 239] on div "To ensure clear accountability and engagement from all stakeholders throughout …" at bounding box center [691, 240] width 592 height 60
click at [395, 205] on input "a. To ensure clear accountability and engagement from all stakeholders througho…" at bounding box center [395, 200] width 0 height 12
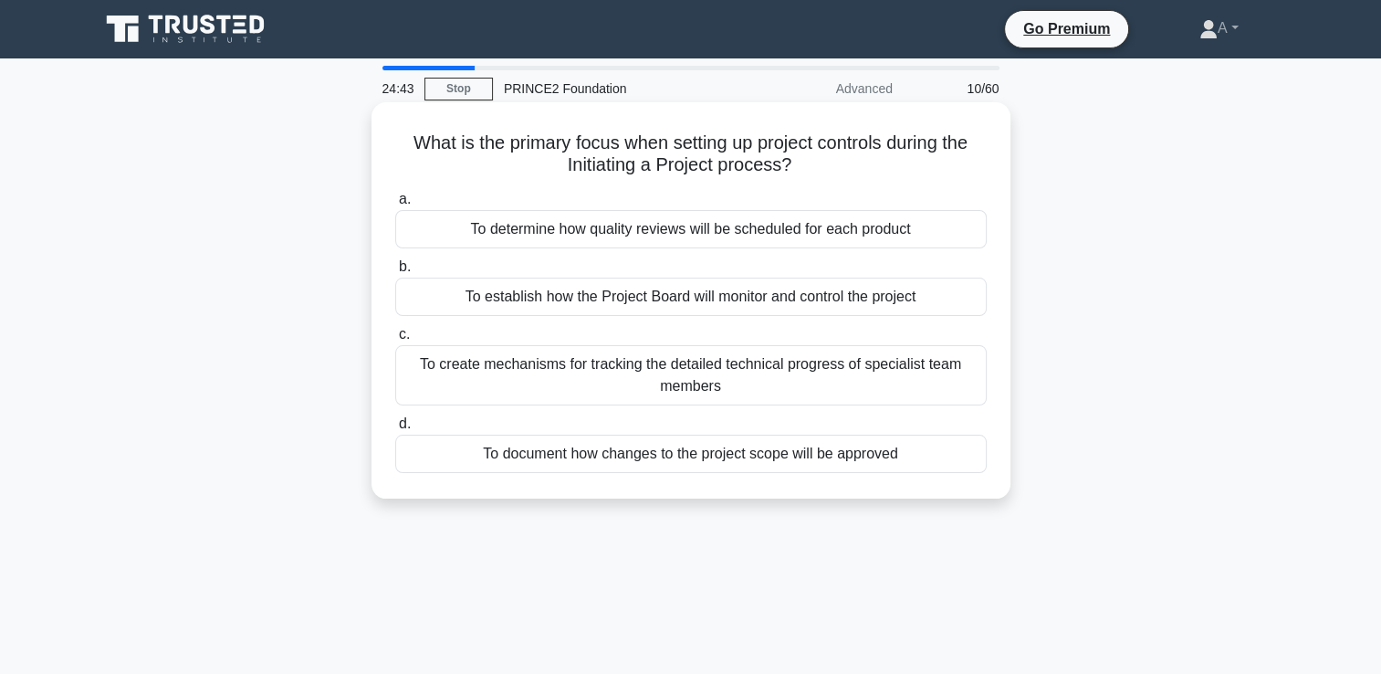
click at [647, 295] on div "To establish how the Project Board will monitor and control the project" at bounding box center [691, 297] width 592 height 38
click at [395, 273] on input "b. To establish how the Project Board will monitor and control the project" at bounding box center [395, 267] width 0 height 12
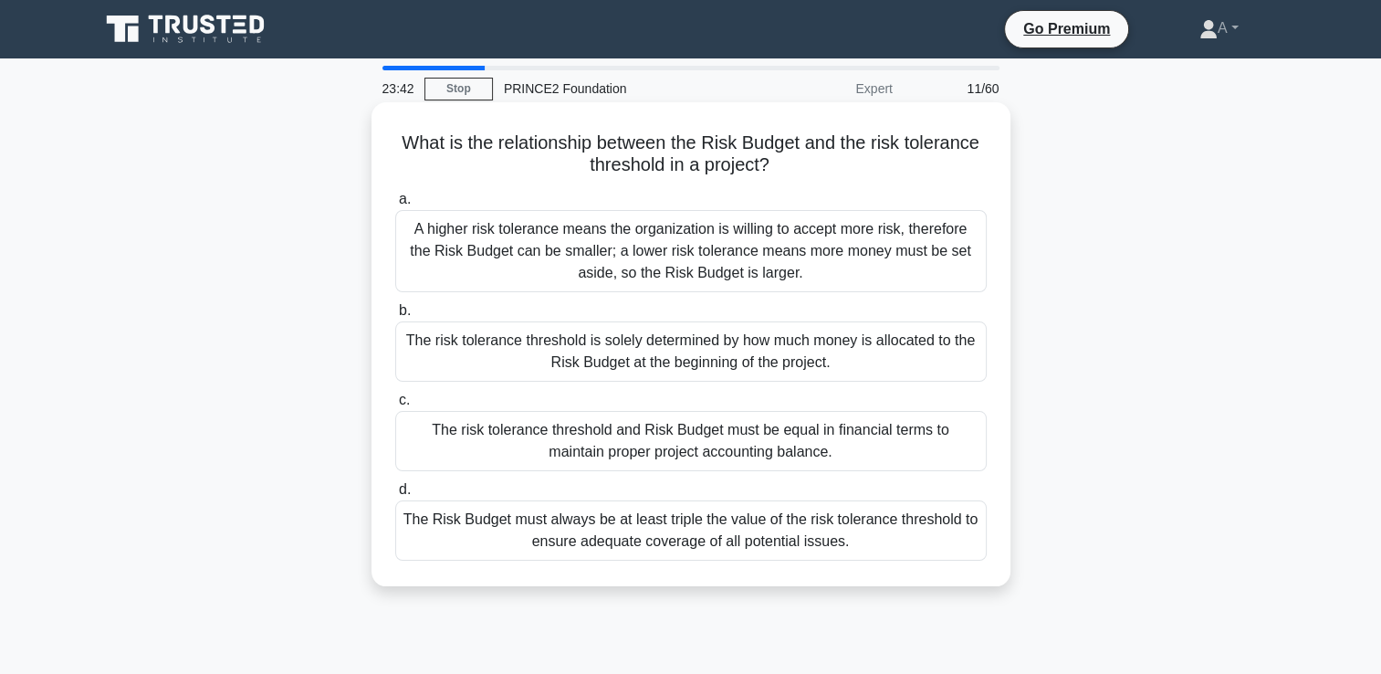
click at [753, 272] on div "A higher risk tolerance means the organization is willing to accept more risk, …" at bounding box center [691, 251] width 592 height 82
click at [395, 205] on input "a. A higher risk tolerance means the organization is willing to accept more ris…" at bounding box center [395, 200] width 0 height 12
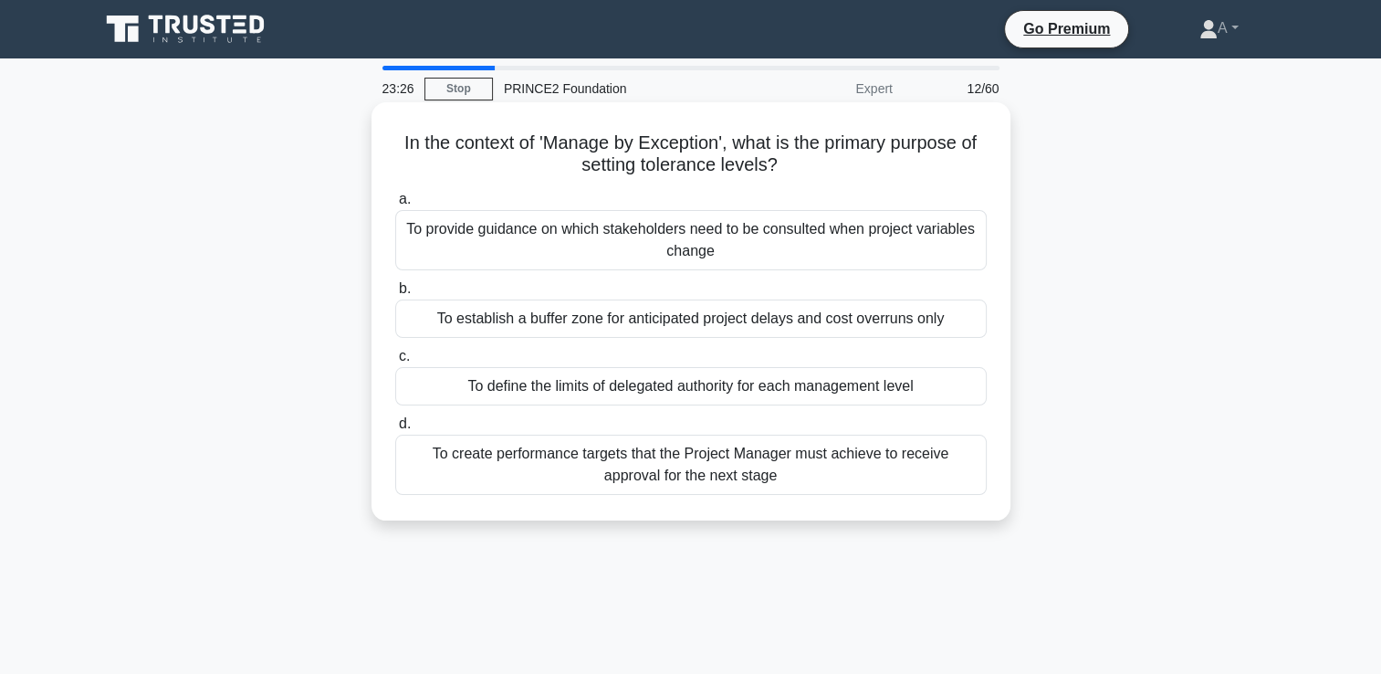
click at [788, 387] on div "To define the limits of delegated authority for each management level" at bounding box center [691, 386] width 592 height 38
click at [395, 362] on input "c. To define the limits of delegated authority for each management level" at bounding box center [395, 357] width 0 height 12
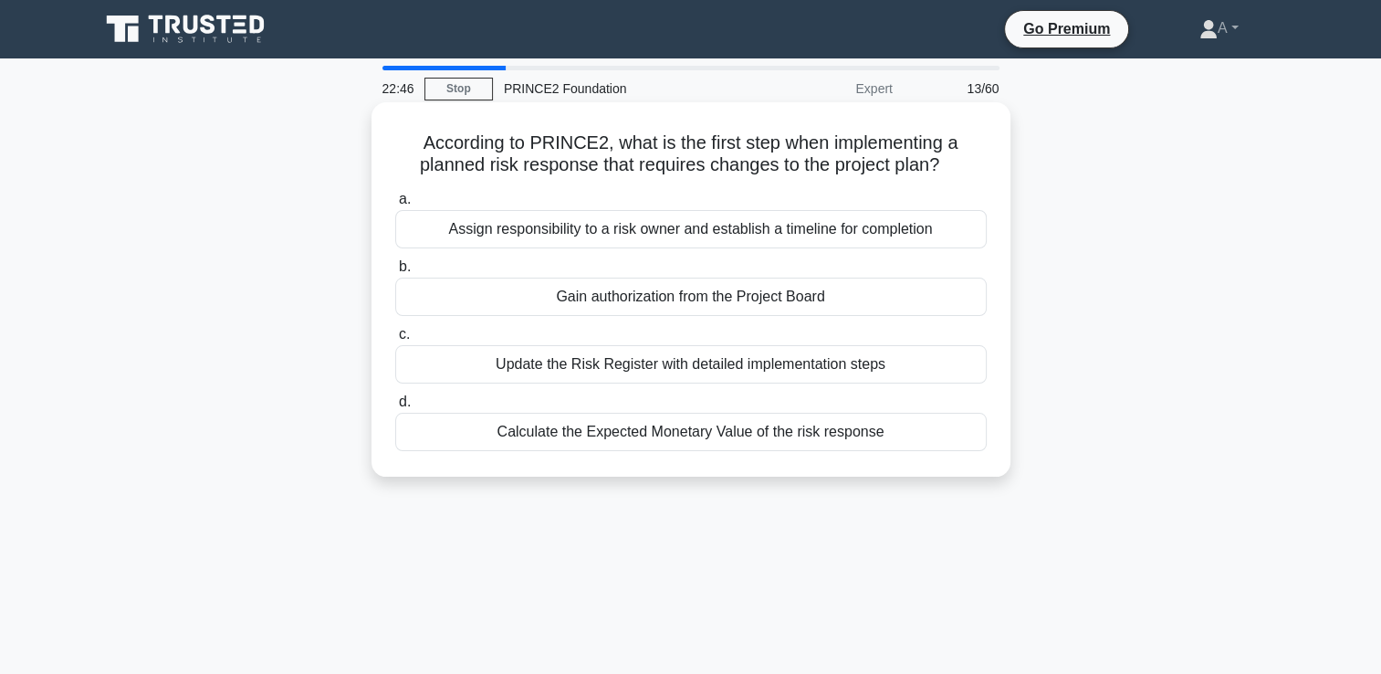
click at [740, 228] on div "Assign responsibility to a risk owner and establish a timeline for completion" at bounding box center [691, 229] width 592 height 38
click at [395, 205] on input "a. Assign responsibility to a risk owner and establish a timeline for completion" at bounding box center [395, 200] width 0 height 12
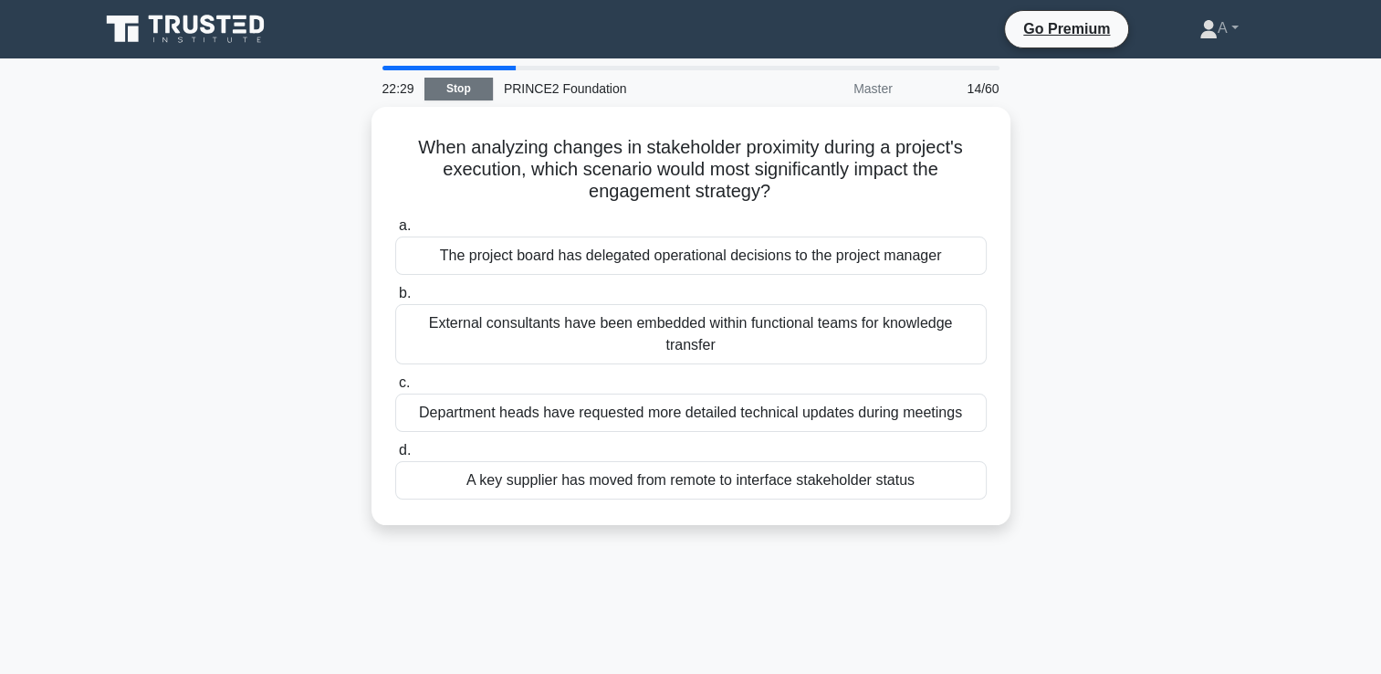
click at [454, 90] on link "Stop" at bounding box center [459, 89] width 68 height 23
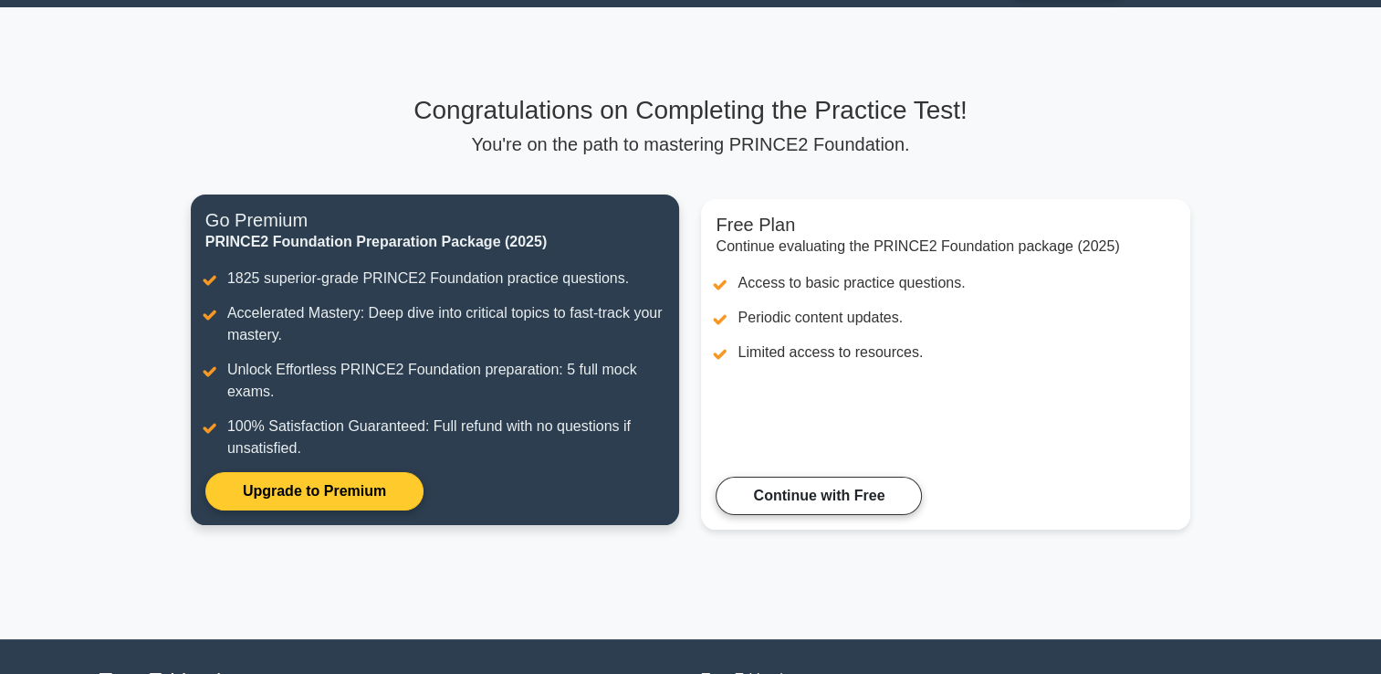
scroll to position [35, 0]
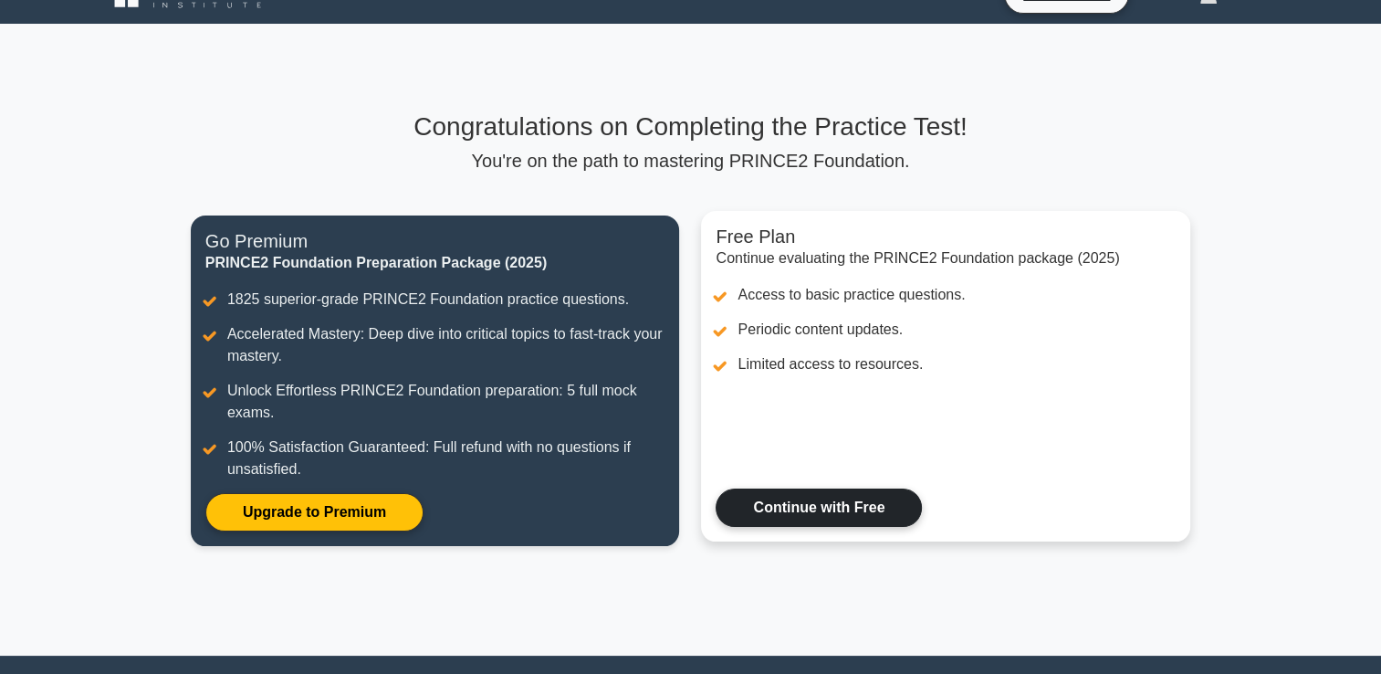
click at [783, 515] on link "Continue with Free" at bounding box center [819, 507] width 206 height 38
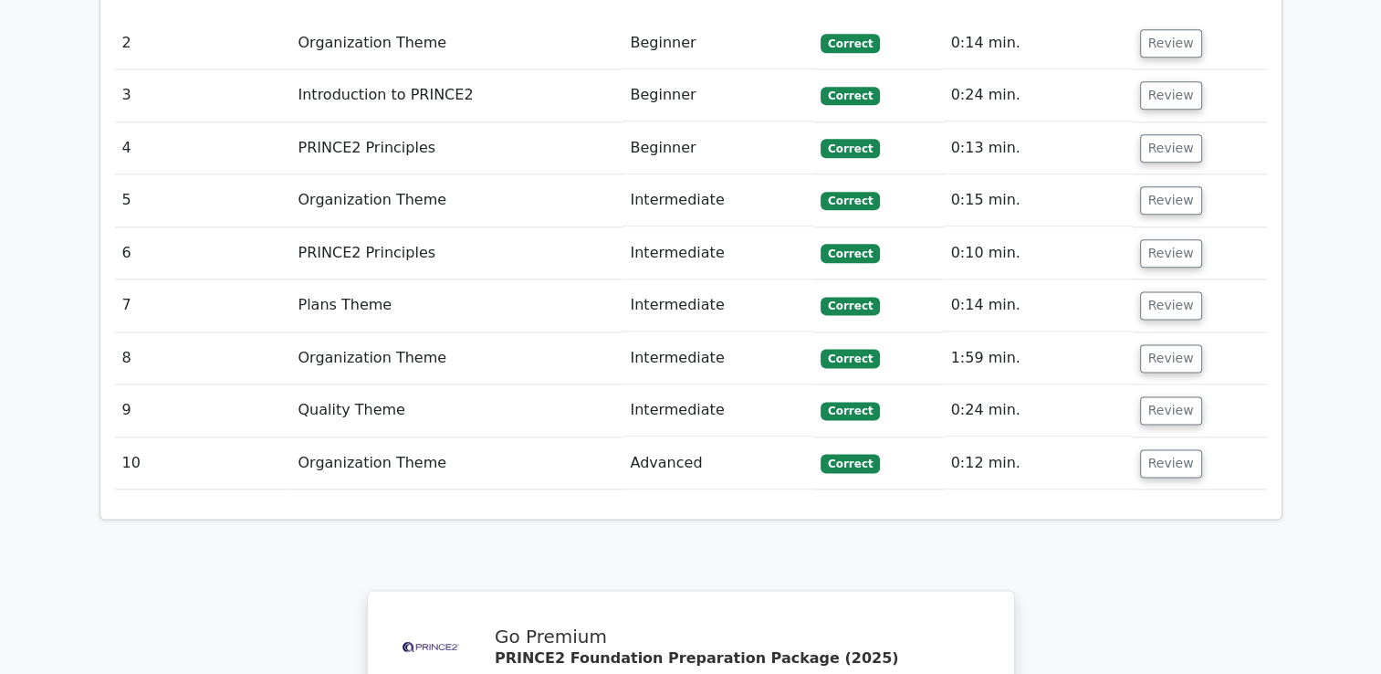
scroll to position [2282, 0]
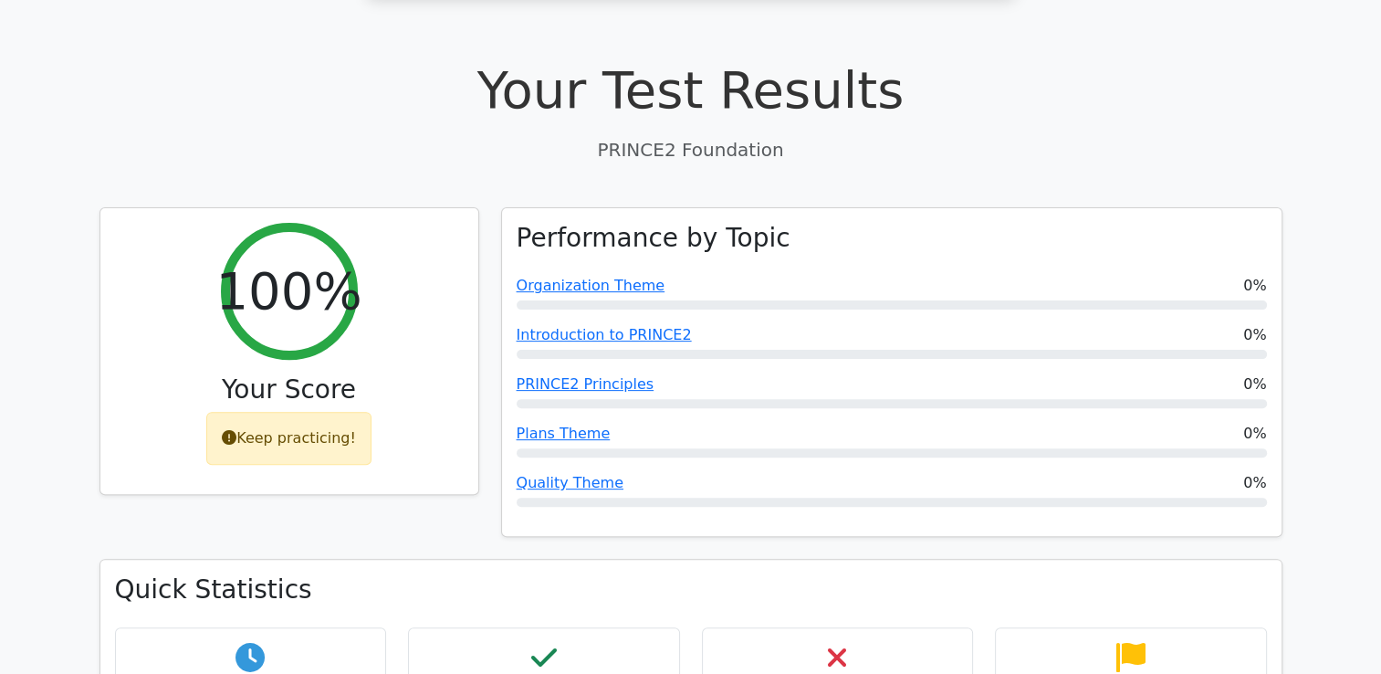
scroll to position [365, 0]
